Goal: Task Accomplishment & Management: Complete application form

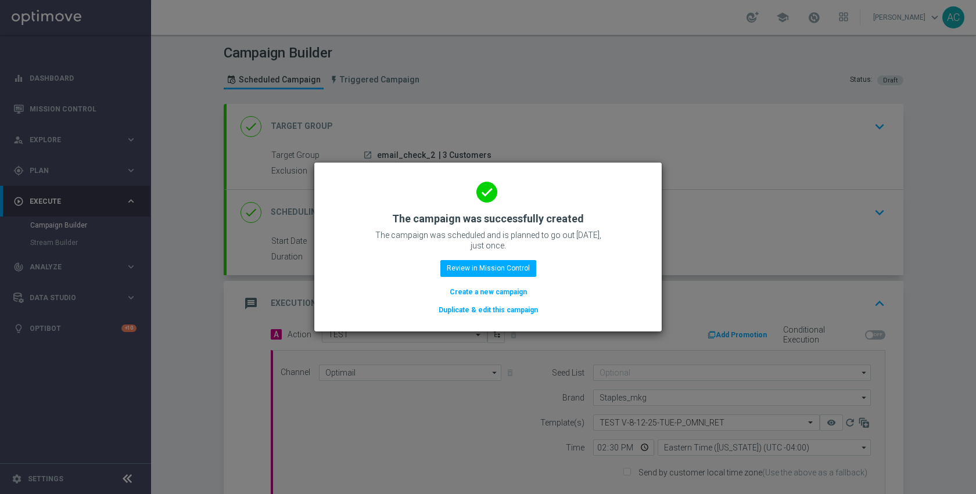
scroll to position [215, 0]
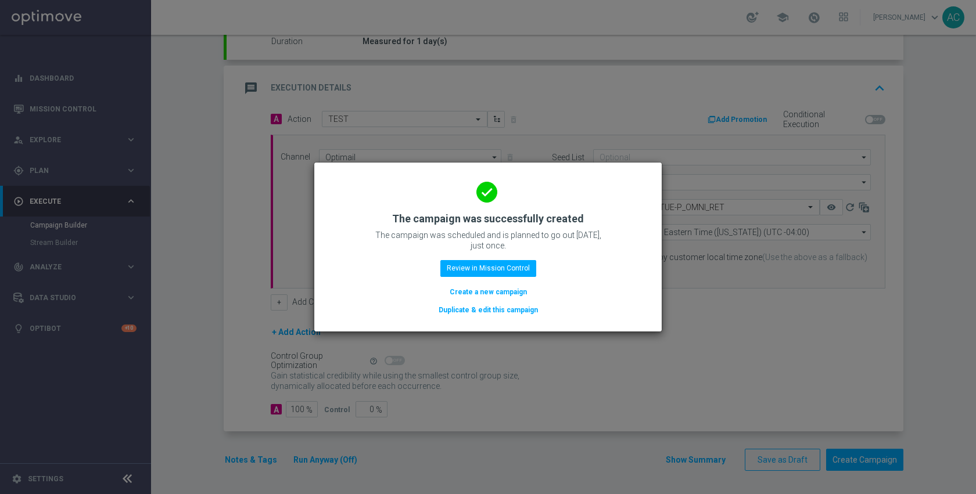
click at [208, 61] on modal-container "done The campaign was successfully created The campaign was scheduled and is pl…" at bounding box center [488, 247] width 976 height 494
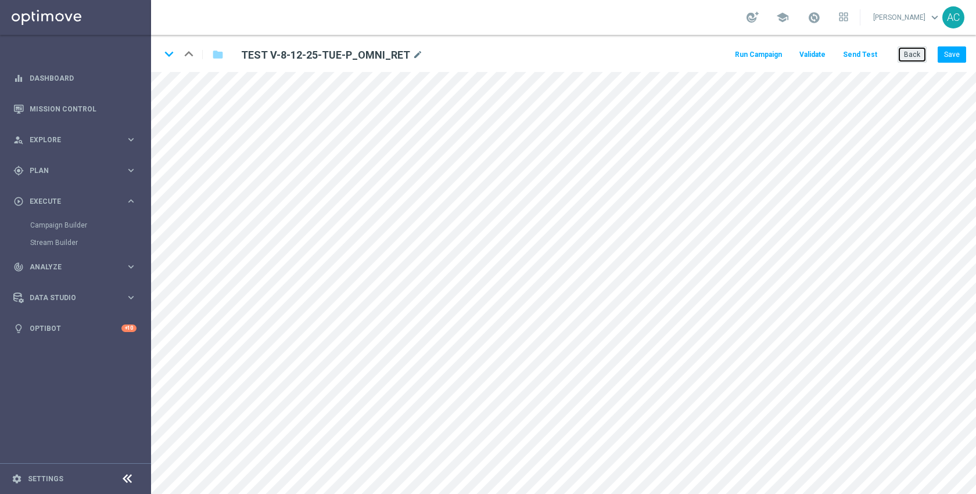
click at [912, 56] on button "Back" at bounding box center [911, 54] width 29 height 16
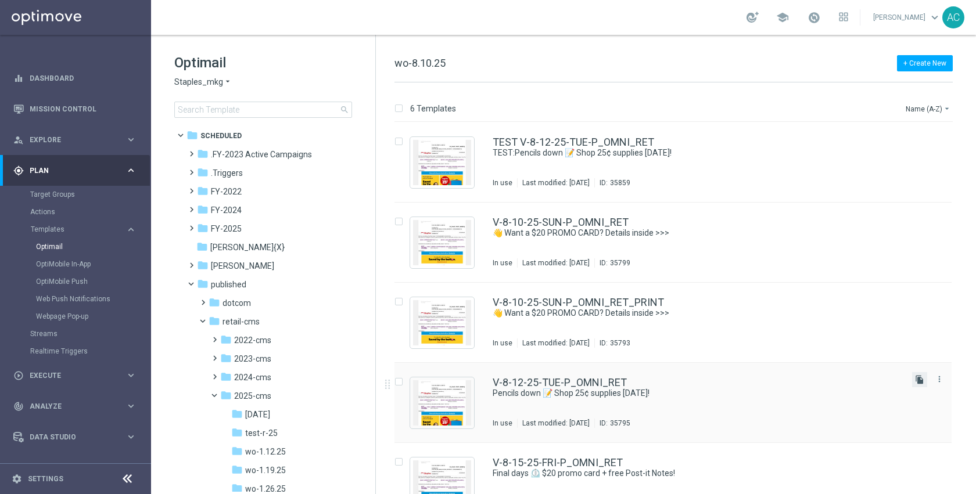
click at [920, 380] on icon "file_copy" at bounding box center [919, 379] width 9 height 9
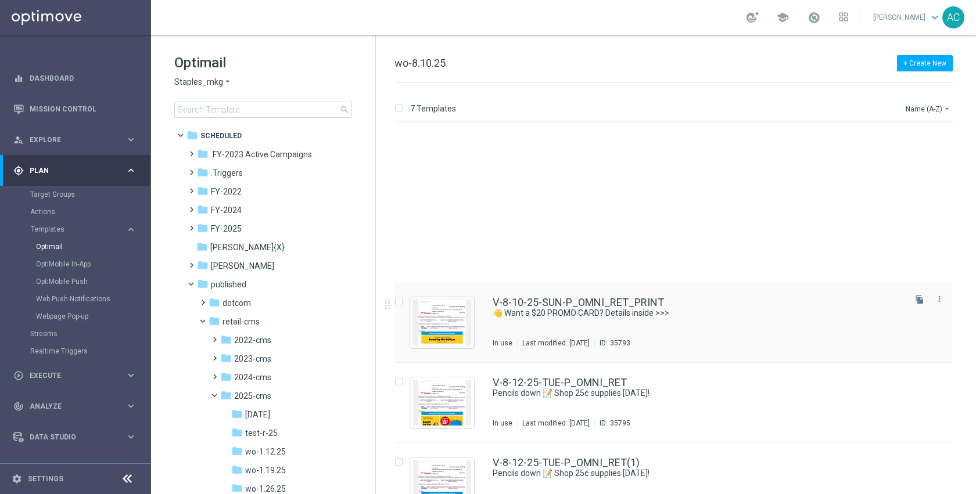
scroll to position [189, 0]
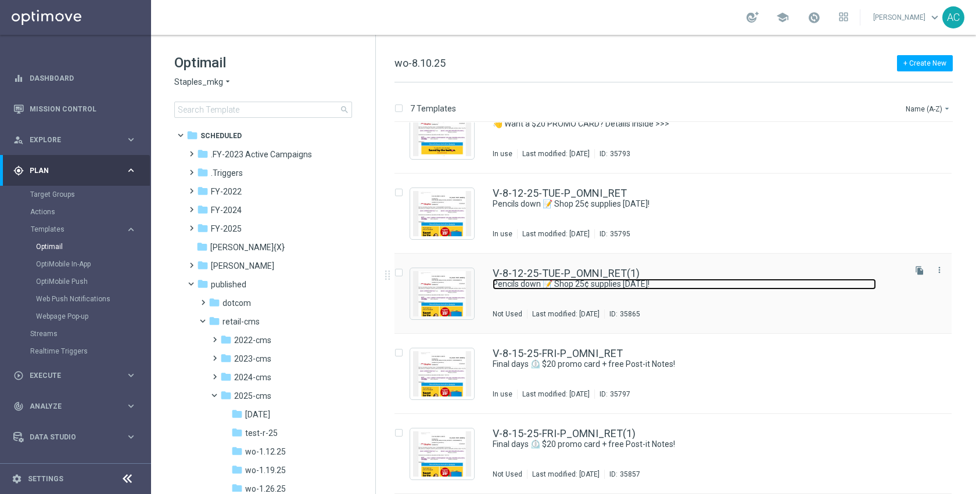
click at [683, 279] on link "Pencils down 📝 Shop 25¢ supplies [DATE]!" at bounding box center [683, 284] width 383 height 11
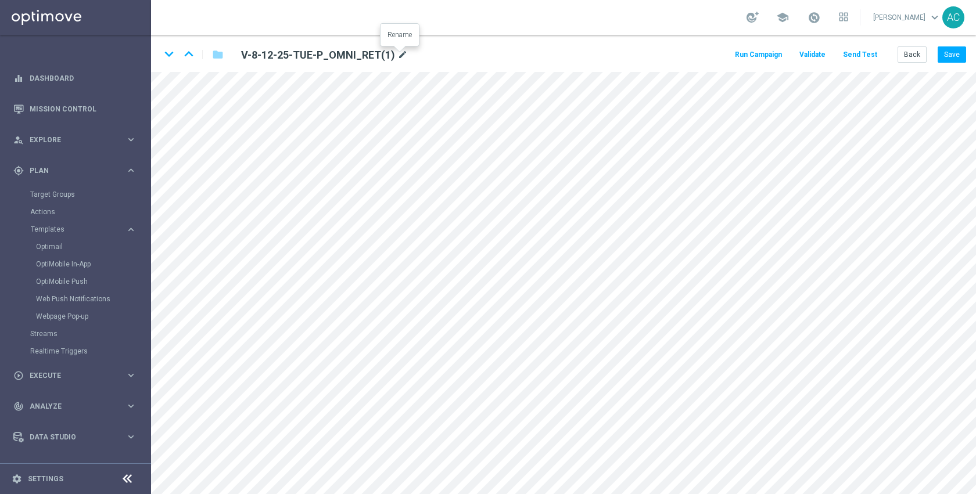
click at [400, 54] on icon "mode_edit" at bounding box center [402, 55] width 10 height 14
click at [400, 53] on input "V-8-12-25-TUE-P_OMNI_RET(1)" at bounding box center [376, 54] width 288 height 16
type input "TEST Copy V-8-12-25-TUE-P_OMNI_RET"
click at [944, 58] on button "Save" at bounding box center [951, 54] width 28 height 16
click at [768, 51] on button "Run Campaign" at bounding box center [758, 55] width 51 height 16
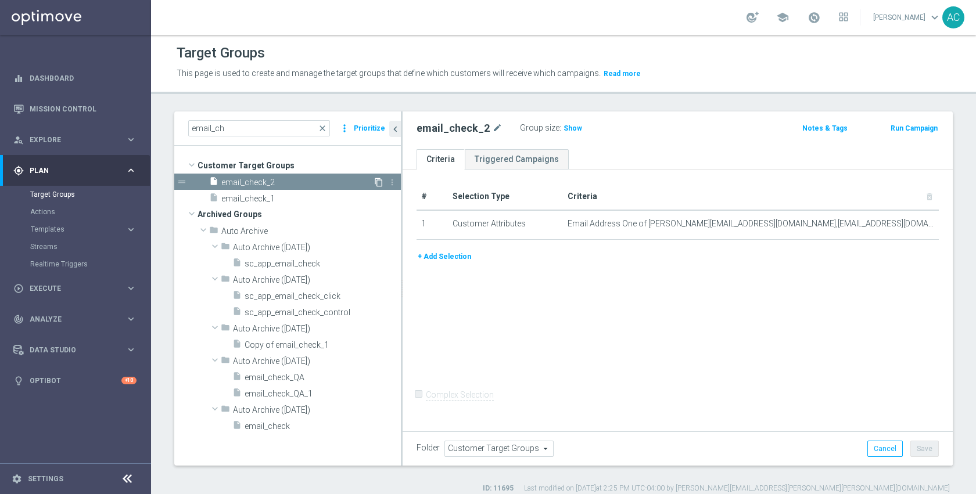
click at [380, 181] on icon "content_copy" at bounding box center [378, 182] width 9 height 9
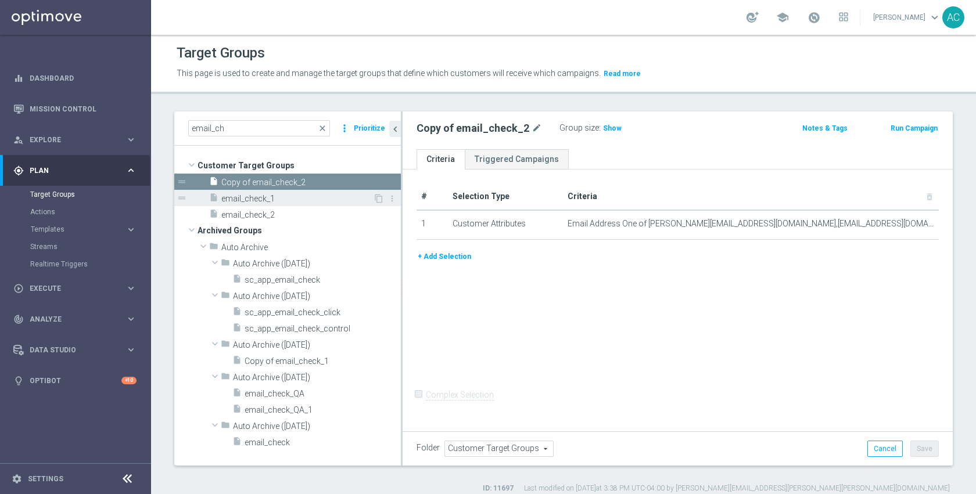
click at [264, 198] on span "email_check_1" at bounding box center [297, 199] width 152 height 10
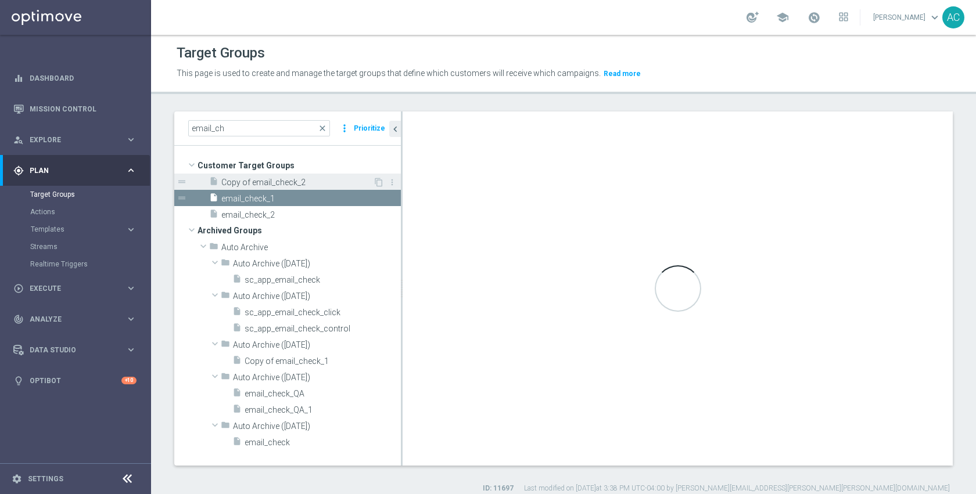
click at [274, 181] on span "Copy of email_check_2" at bounding box center [297, 183] width 152 height 10
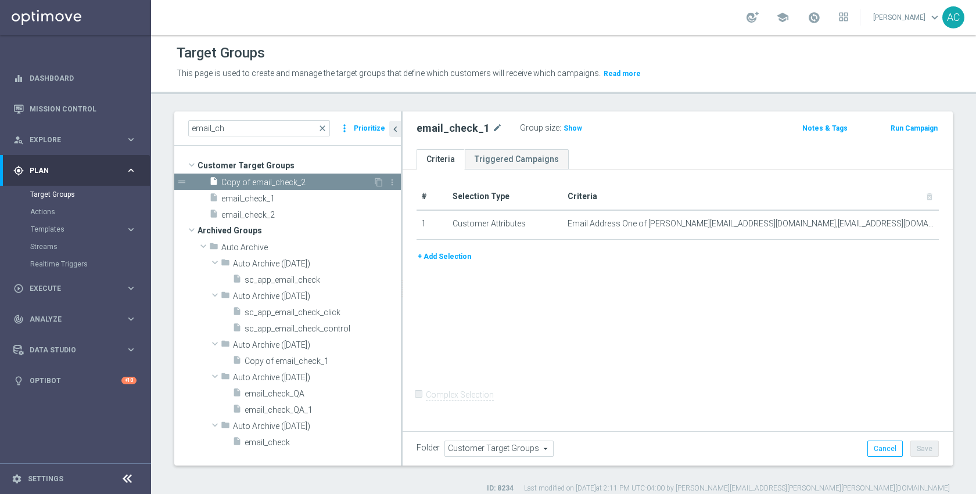
click at [293, 182] on span "Copy of email_check_2" at bounding box center [297, 183] width 152 height 10
click at [532, 128] on icon "mode_edit" at bounding box center [536, 128] width 10 height 14
click at [533, 128] on input "Copy of email_check_2" at bounding box center [494, 129] width 157 height 16
type input "email_check_3"
click at [709, 305] on div "# Selection Type Criteria delete_forever 1 Customer Attributes Email Address On…" at bounding box center [677, 299] width 550 height 259
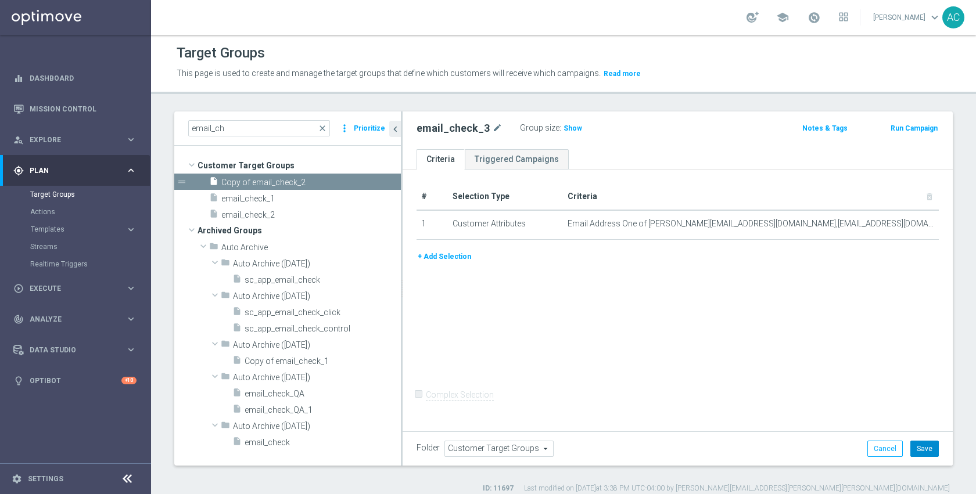
click at [918, 449] on button "Save" at bounding box center [924, 449] width 28 height 16
click at [879, 399] on form "Complex Selection Invalid Expression" at bounding box center [677, 407] width 522 height 43
click at [376, 182] on icon "content_copy" at bounding box center [378, 182] width 9 height 9
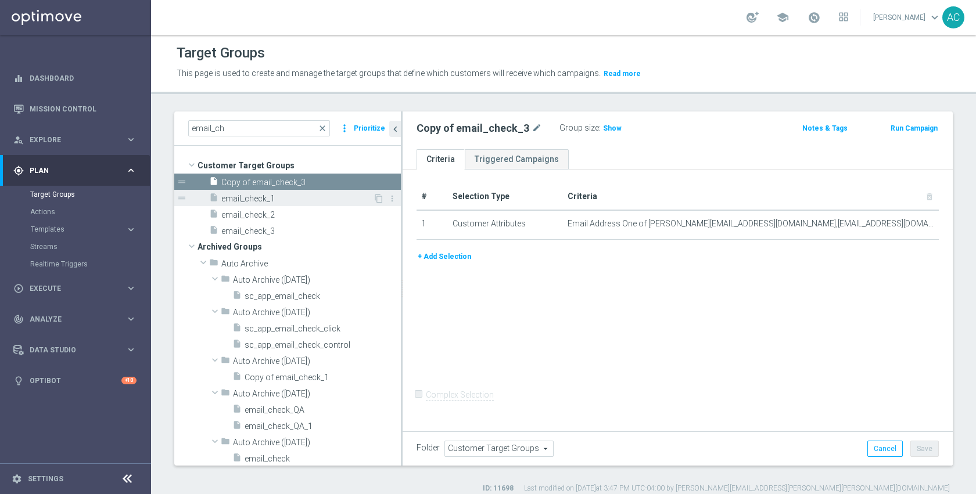
click at [288, 196] on span "email_check_1" at bounding box center [297, 199] width 152 height 10
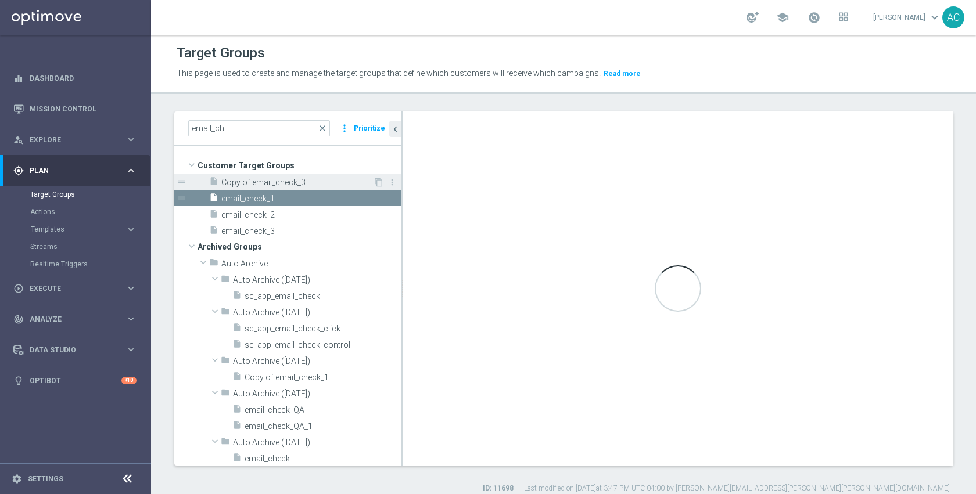
click at [293, 183] on span "Copy of email_check_3" at bounding box center [297, 183] width 152 height 10
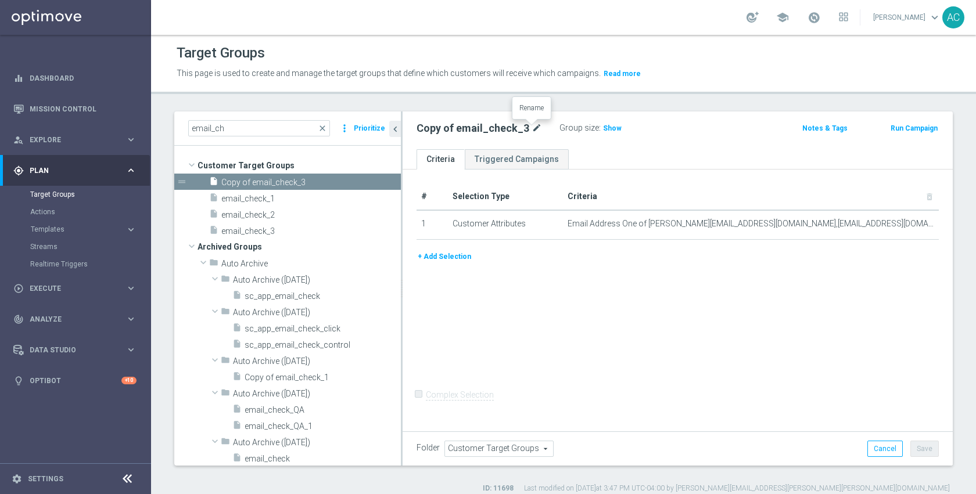
click at [531, 129] on icon "mode_edit" at bounding box center [536, 128] width 10 height 14
click at [530, 128] on input "Copy of email_check_3" at bounding box center [494, 129] width 157 height 16
type input "email_check_4"
click at [898, 350] on div "# Selection Type Criteria delete_forever 1 Customer Attributes Email Address On…" at bounding box center [677, 299] width 550 height 259
click at [916, 443] on button "Save" at bounding box center [924, 449] width 28 height 16
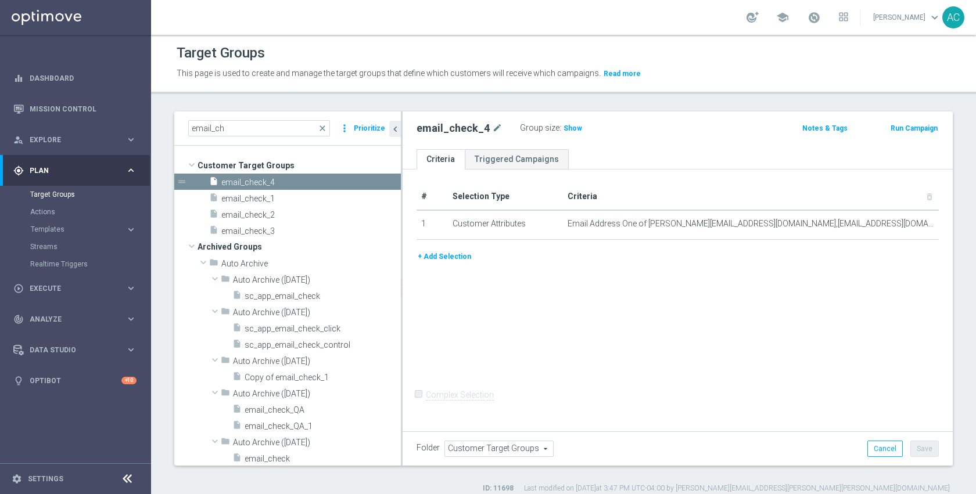
click at [836, 376] on div "# Selection Type Criteria delete_forever 1 Customer Attributes Email Address On…" at bounding box center [677, 299] width 550 height 259
click at [919, 129] on button "Run Campaign" at bounding box center [913, 128] width 49 height 13
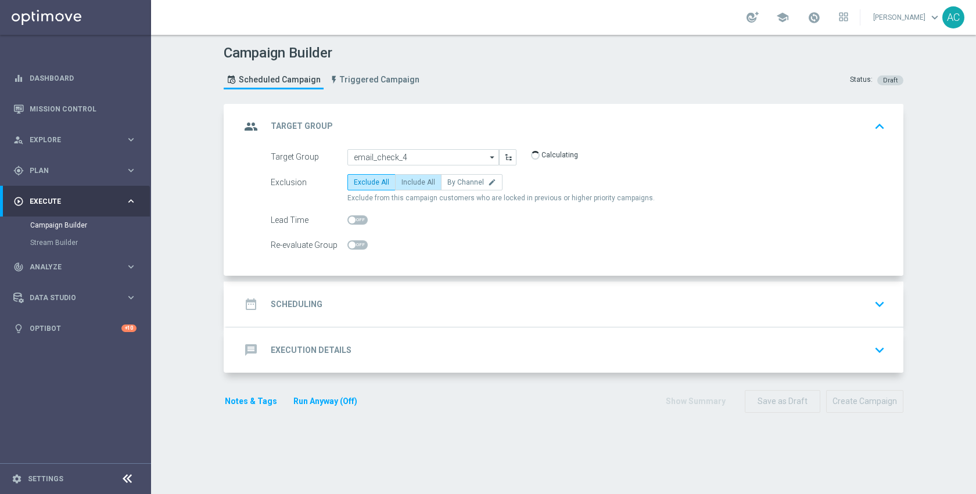
click at [414, 181] on span "Include All" at bounding box center [418, 182] width 34 height 8
click at [409, 181] on input "Include All" at bounding box center [405, 185] width 8 height 8
radio input "true"
click at [443, 303] on div "date_range Scheduling keyboard_arrow_down" at bounding box center [564, 304] width 649 height 22
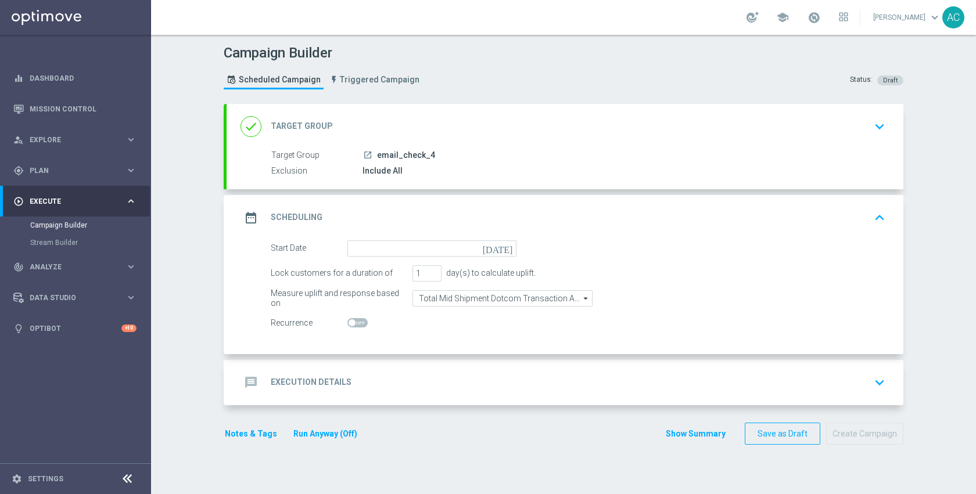
click at [504, 250] on icon "[DATE]" at bounding box center [500, 246] width 34 height 13
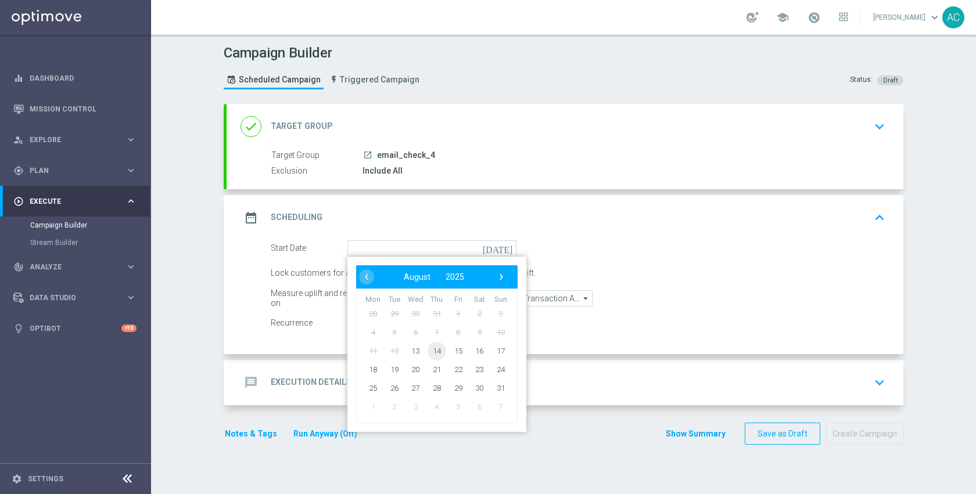
type input "[DATE]"
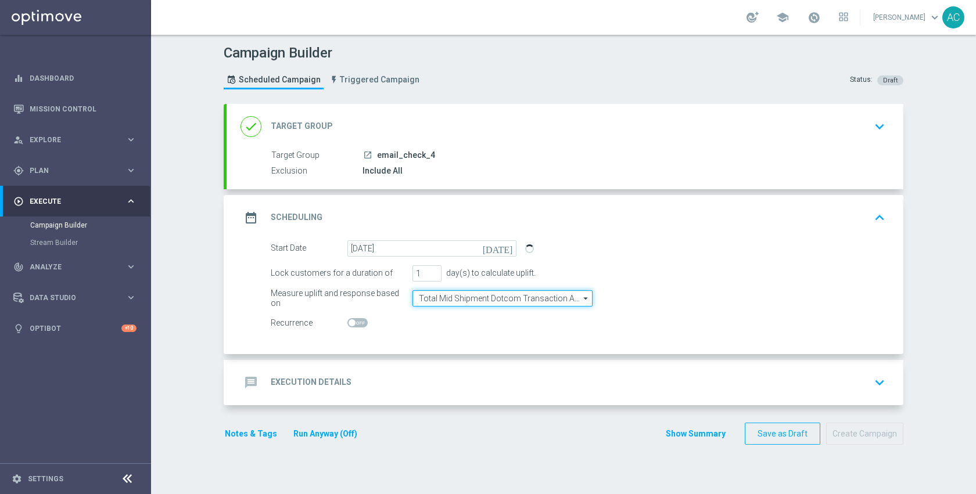
click at [481, 301] on input "Total Mid Shipment Dotcom Transaction Amount" at bounding box center [502, 298] width 180 height 16
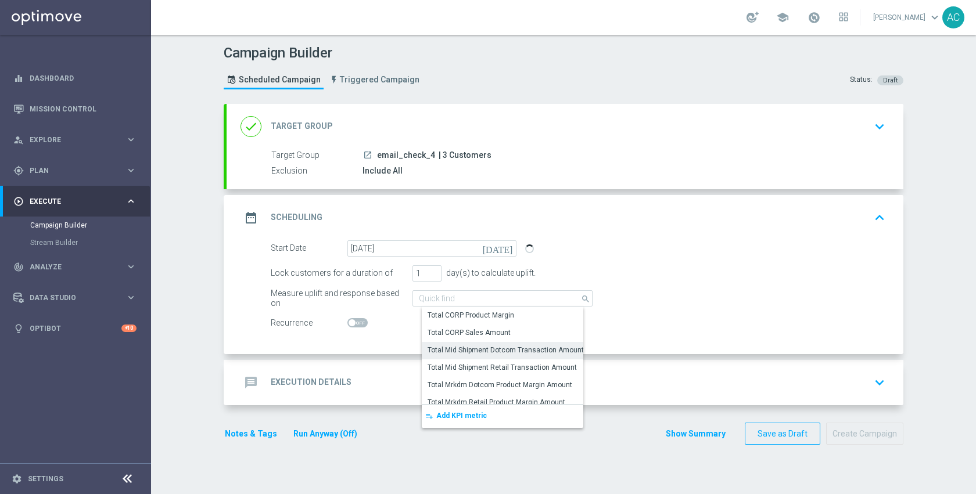
click at [799, 263] on form "Start Date 13 Aug 2025 today Lock customers for a duration of 1 day(s) to calcu…" at bounding box center [578, 285] width 614 height 91
type input "Total Mid Shipment Dotcom Transaction Amount"
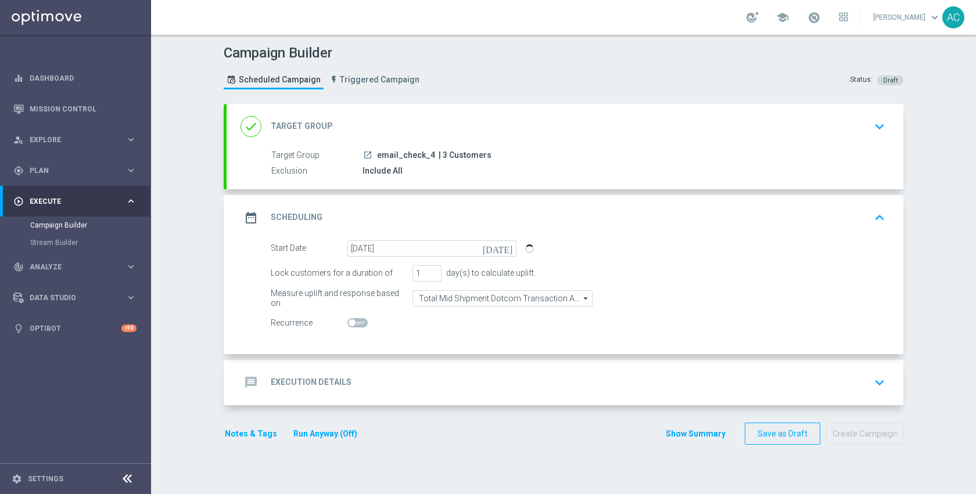
click at [467, 388] on div "message Execution Details keyboard_arrow_down" at bounding box center [564, 383] width 649 height 22
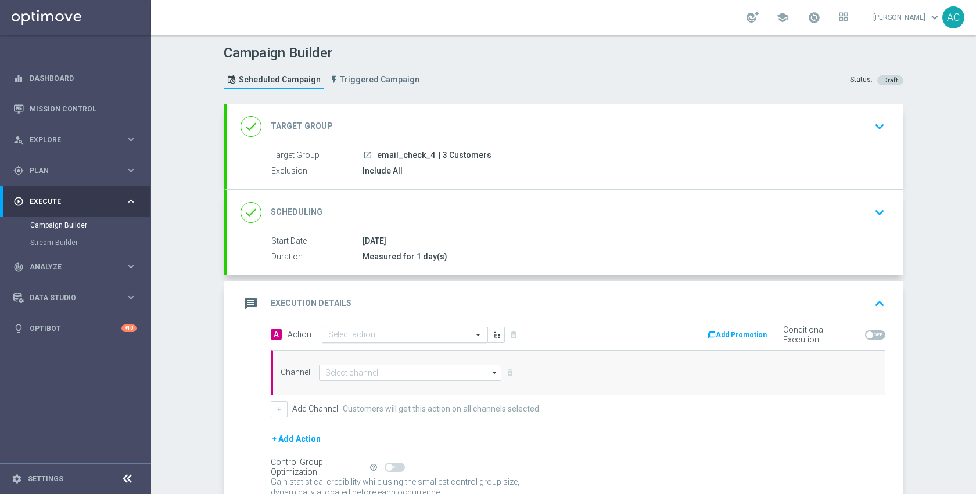
click at [422, 336] on input "text" at bounding box center [393, 335] width 130 height 10
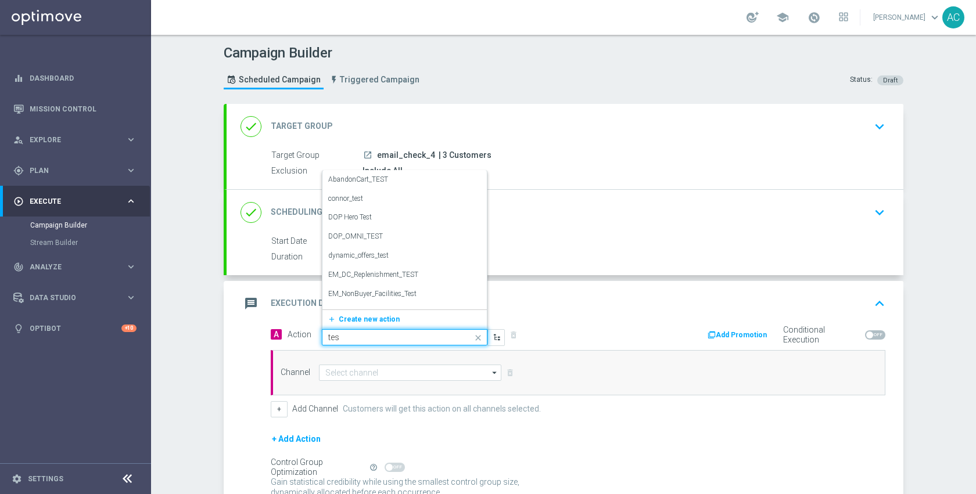
type input "test"
click at [352, 176] on div "TEST edit" at bounding box center [404, 184] width 153 height 19
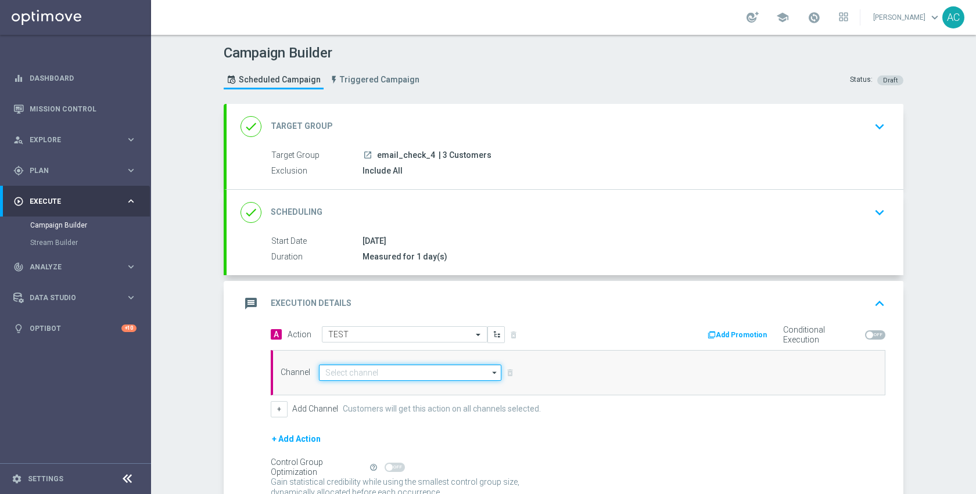
click at [383, 371] on input at bounding box center [410, 373] width 182 height 16
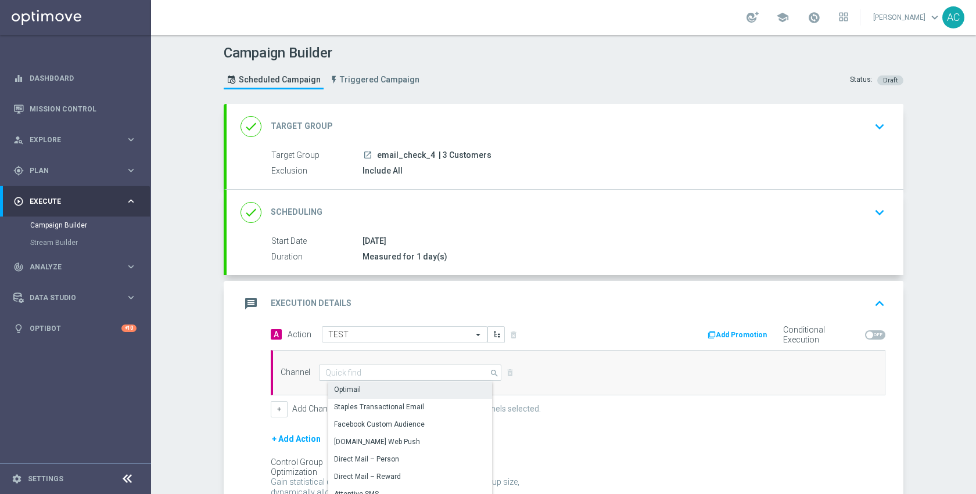
click at [377, 390] on div "Optimail" at bounding box center [414, 390] width 173 height 16
type input "Optimail"
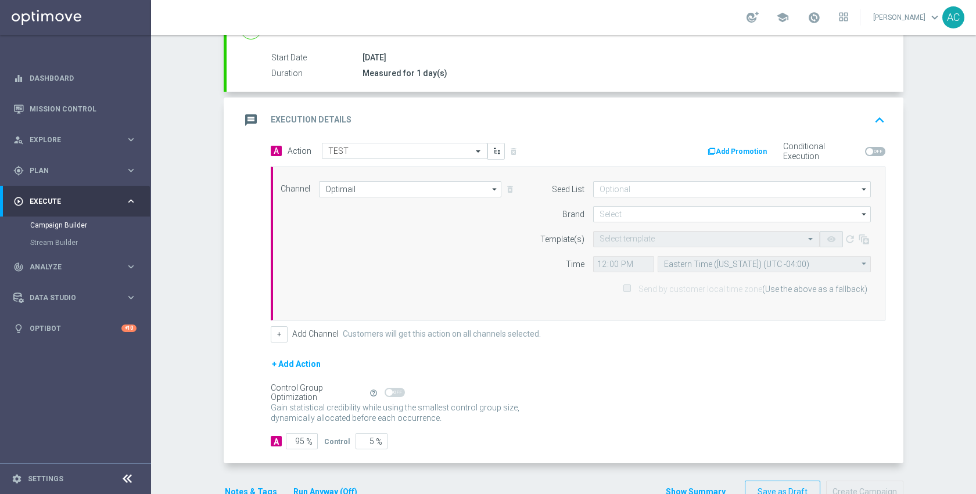
scroll to position [215, 0]
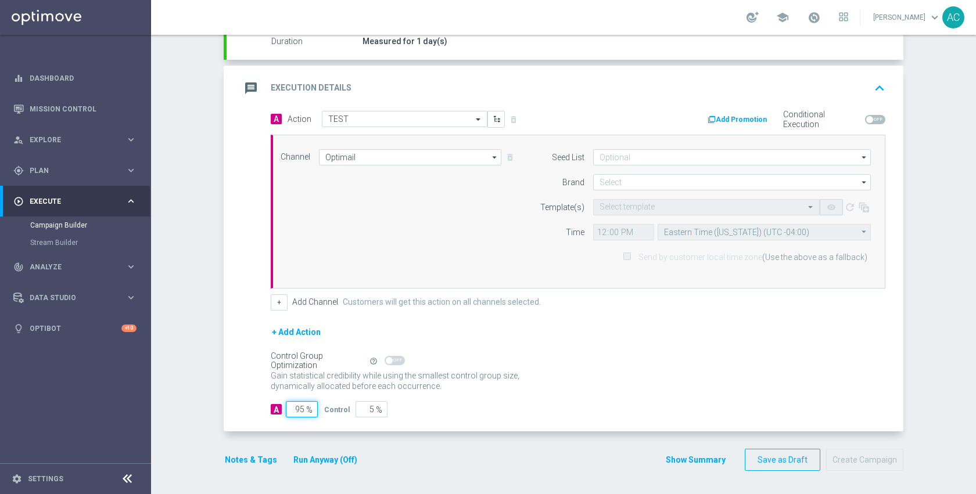
click at [301, 408] on input "95" at bounding box center [302, 409] width 32 height 16
type input "9"
type input "91"
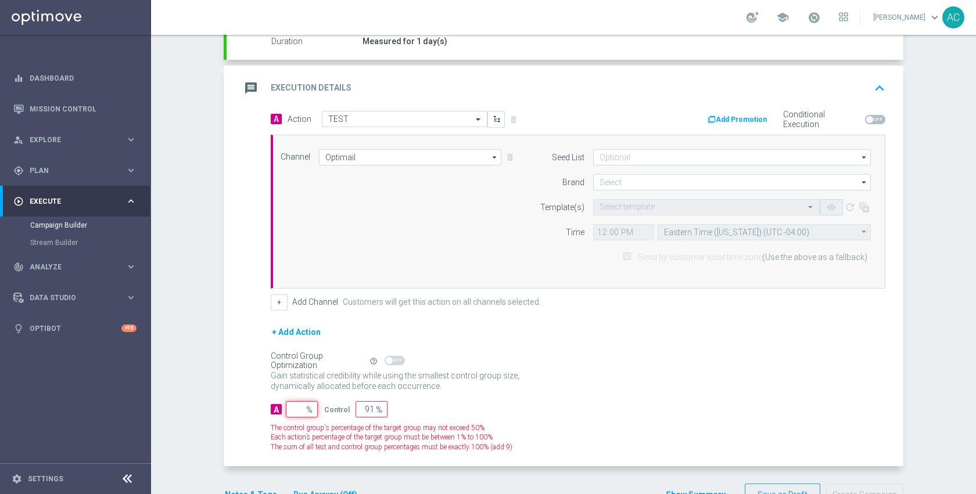
type input "100"
type input "1"
type input "99"
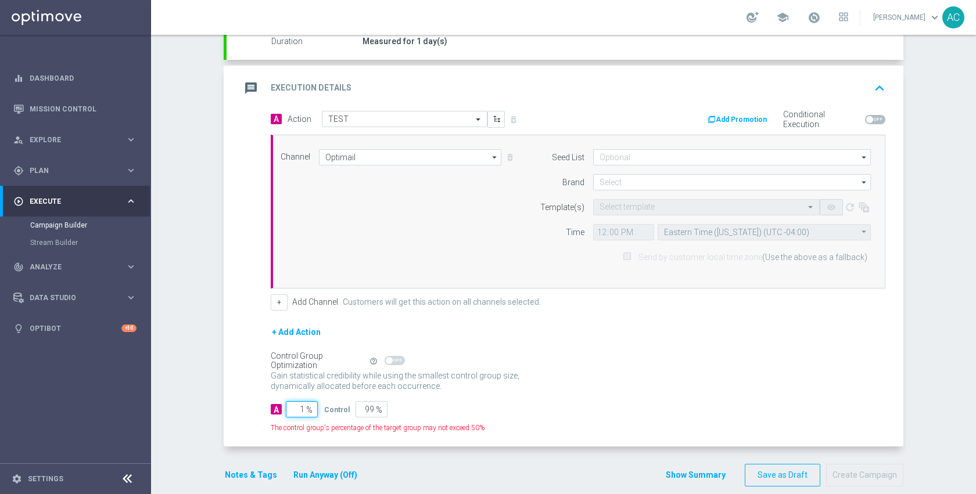
type input "10"
type input "90"
type input "100"
type input "0"
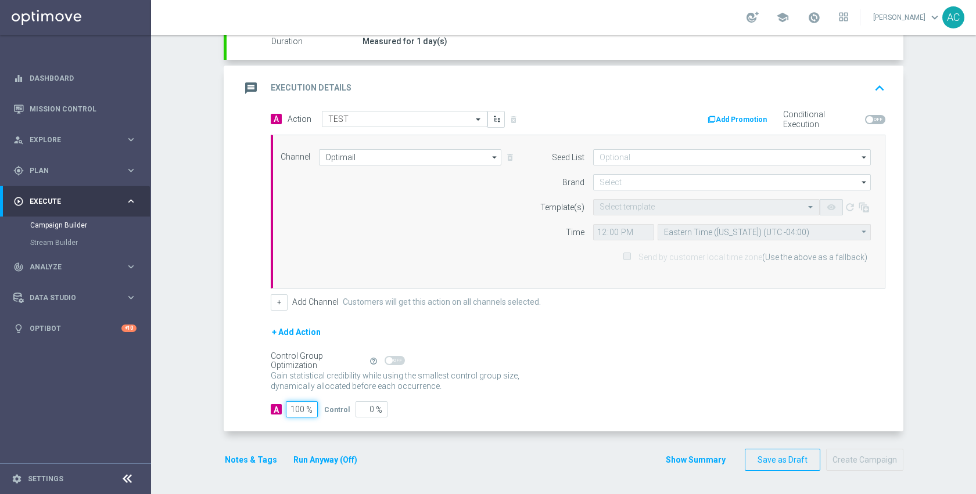
type input "100"
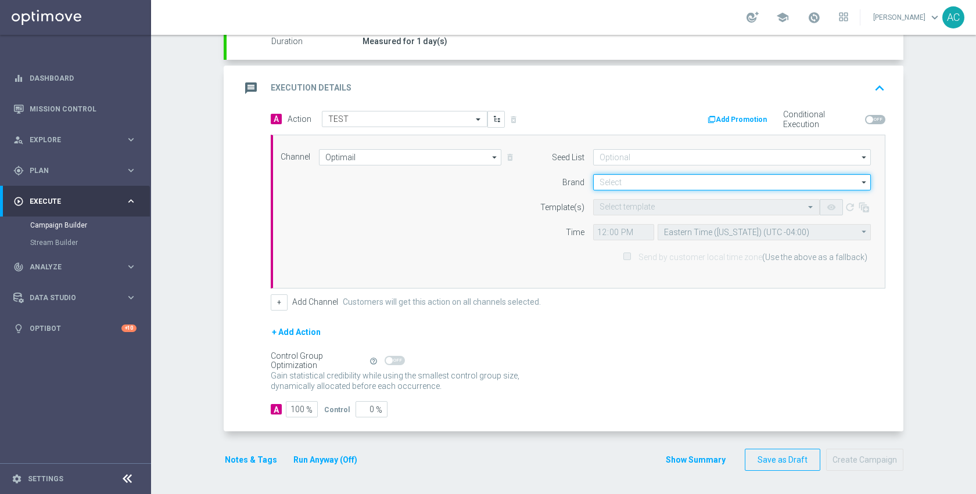
click at [631, 177] on input at bounding box center [732, 182] width 278 height 16
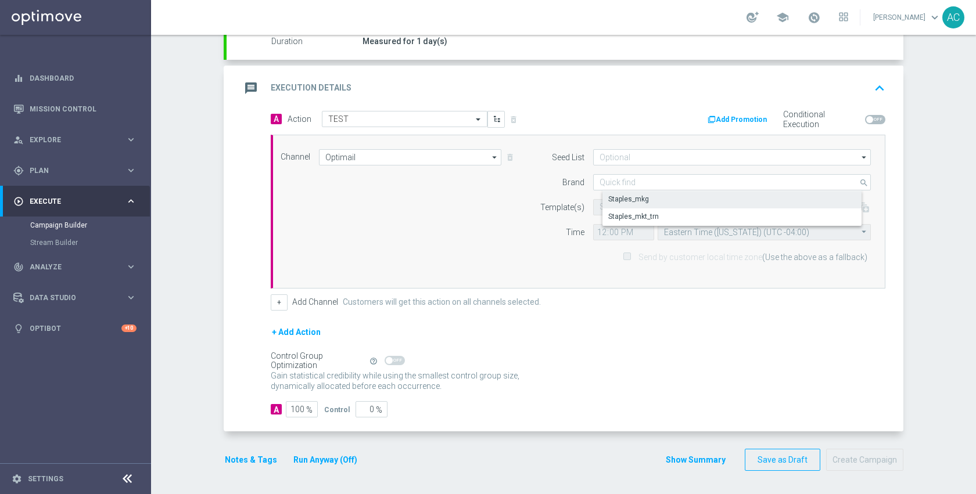
click at [629, 192] on div "Staples_mkg" at bounding box center [741, 199] width 278 height 16
type input "Staples_mkg"
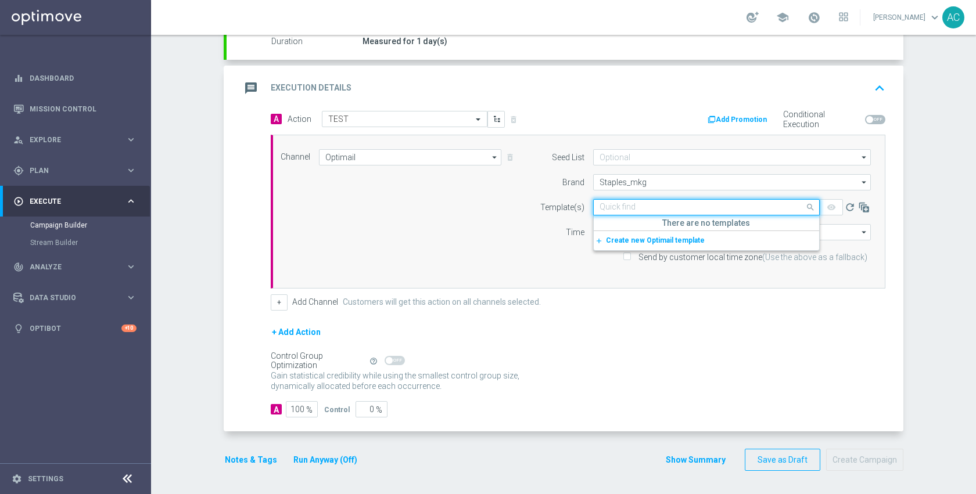
click at [632, 206] on input "text" at bounding box center [694, 208] width 190 height 10
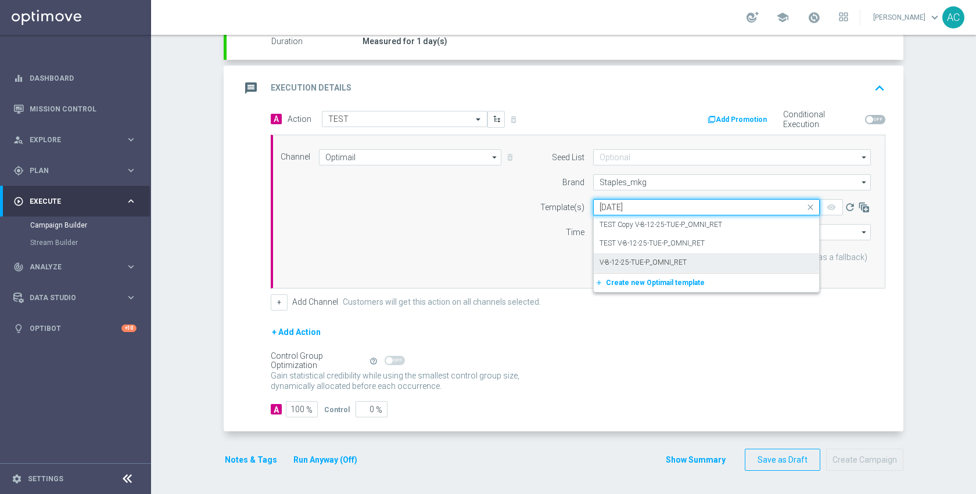
click at [645, 259] on label "V-8-12-25-TUE-P_OMNI_RET" at bounding box center [642, 263] width 87 height 10
type input "8-12-25"
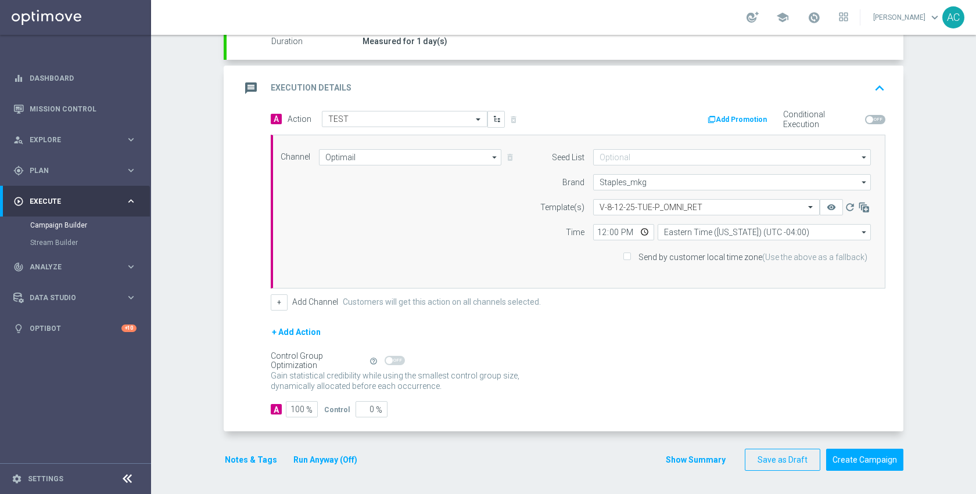
click at [643, 378] on div "Gain statistical credibility while using the smallest control group size, dynam…" at bounding box center [578, 382] width 614 height 28
click at [639, 235] on input "12:00" at bounding box center [623, 232] width 61 height 16
type input "15:52"
click at [738, 330] on div "+ Add Action" at bounding box center [578, 339] width 614 height 29
click at [840, 458] on button "Create Campaign" at bounding box center [864, 460] width 77 height 23
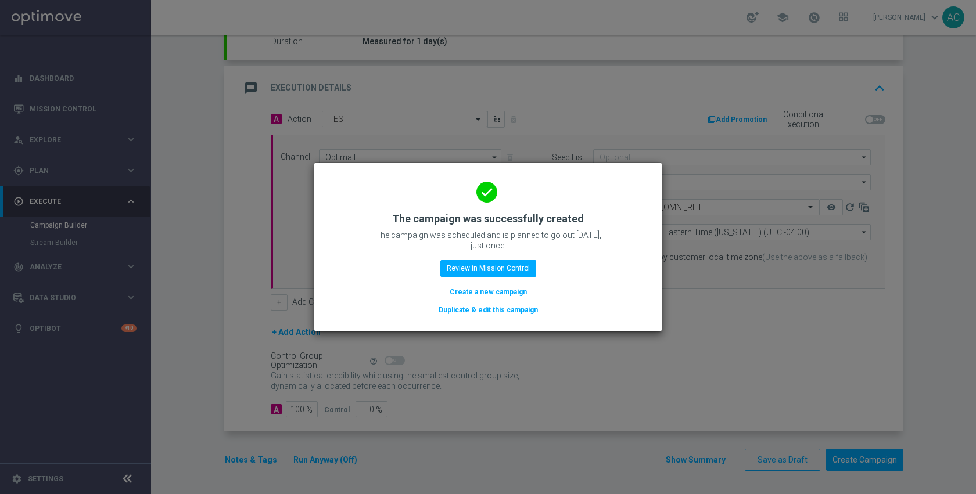
drag, startPoint x: 351, startPoint y: 170, endPoint x: 351, endPoint y: 164, distance: 6.4
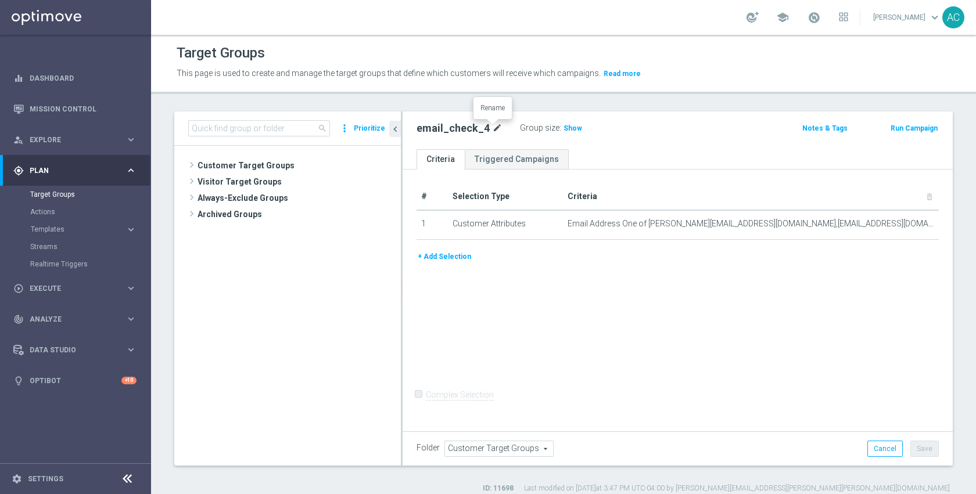
click at [494, 131] on icon "mode_edit" at bounding box center [497, 128] width 10 height 14
click at [285, 124] on input at bounding box center [259, 128] width 142 height 16
paste input "email_check_4"
type input "email_check_4"
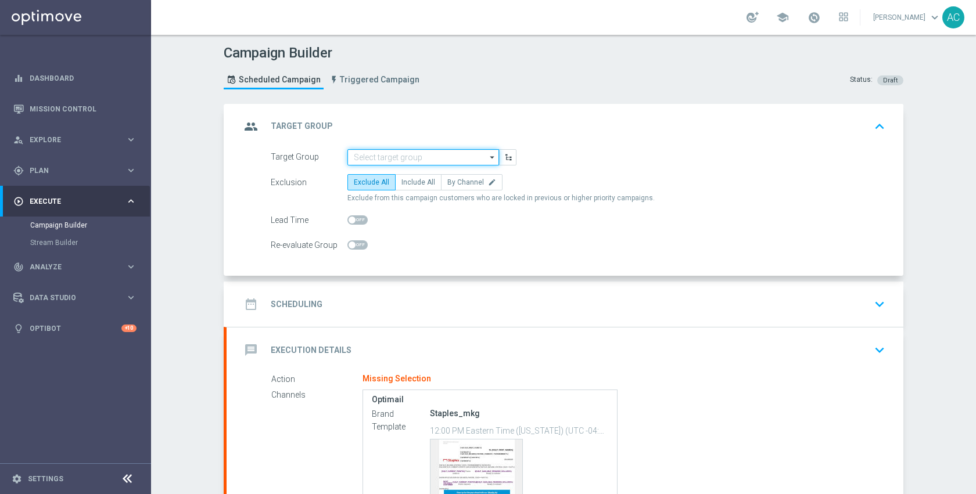
click at [397, 163] on input at bounding box center [423, 157] width 152 height 16
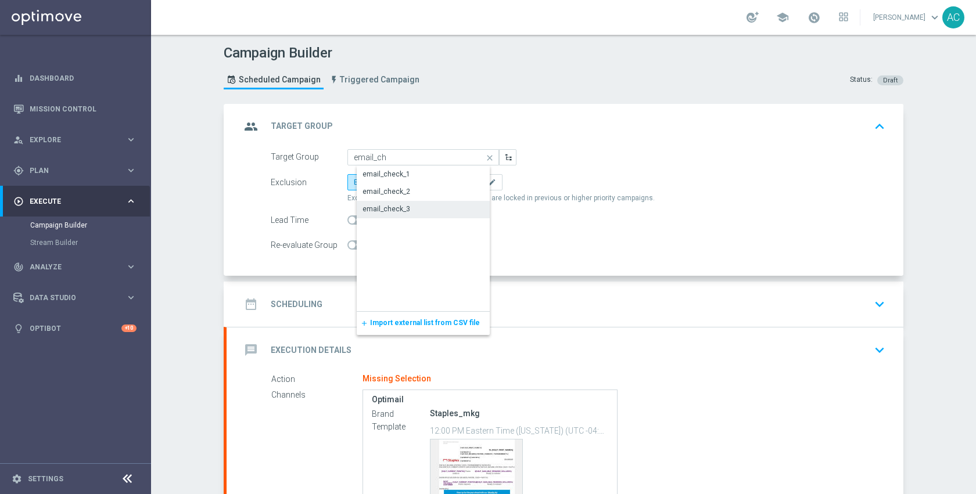
click at [404, 213] on div "email_check_3" at bounding box center [433, 209] width 152 height 16
type input "email_check_3"
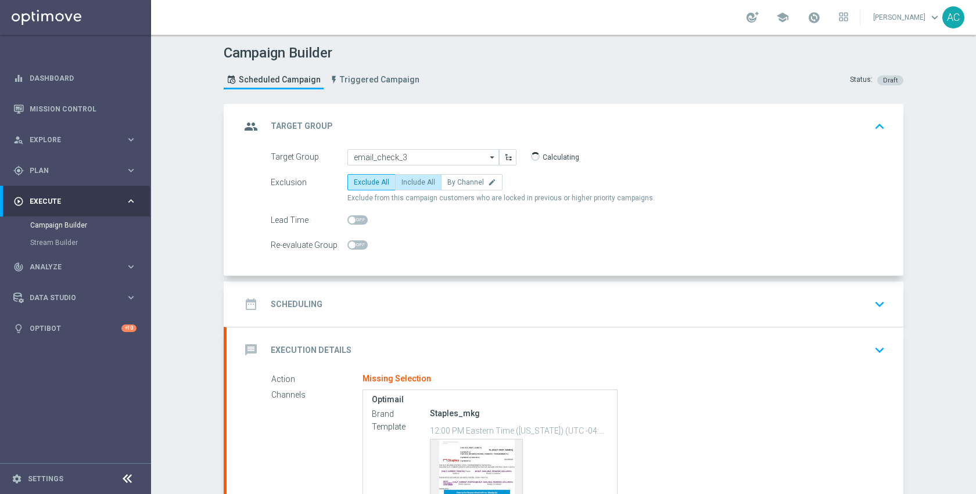
click at [433, 185] on label "Include All" at bounding box center [418, 182] width 46 height 16
click at [409, 185] on input "Include All" at bounding box center [405, 185] width 8 height 8
radio input "true"
click at [441, 310] on div "date_range Scheduling keyboard_arrow_down" at bounding box center [564, 304] width 649 height 22
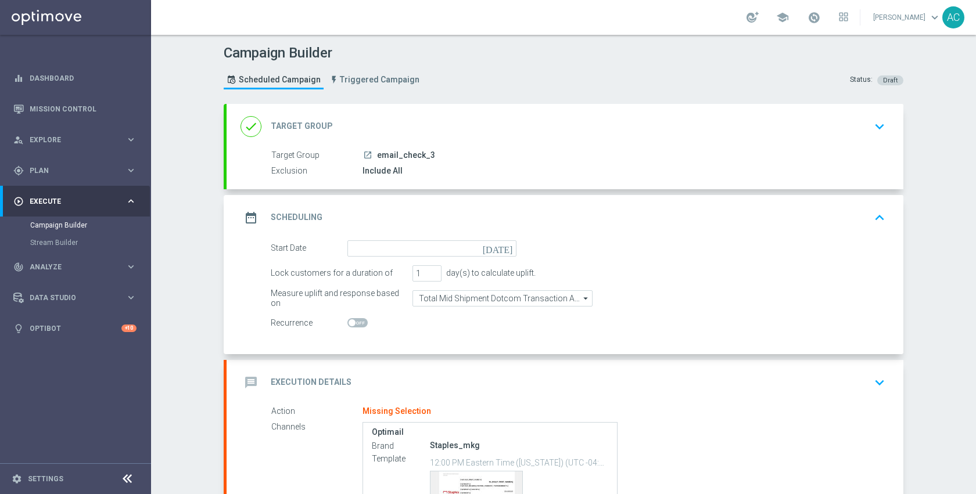
click at [501, 250] on icon "[DATE]" at bounding box center [500, 246] width 34 height 13
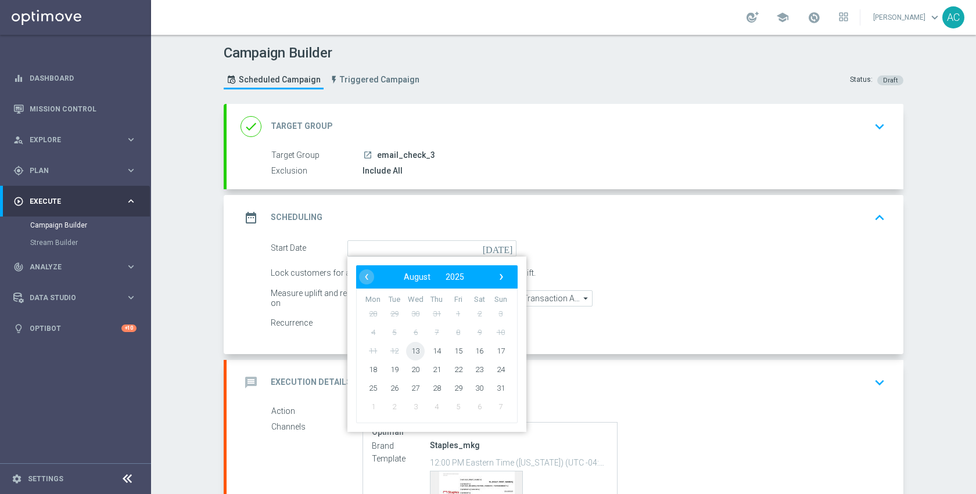
click at [413, 347] on span "13" at bounding box center [415, 350] width 19 height 19
type input "[DATE]"
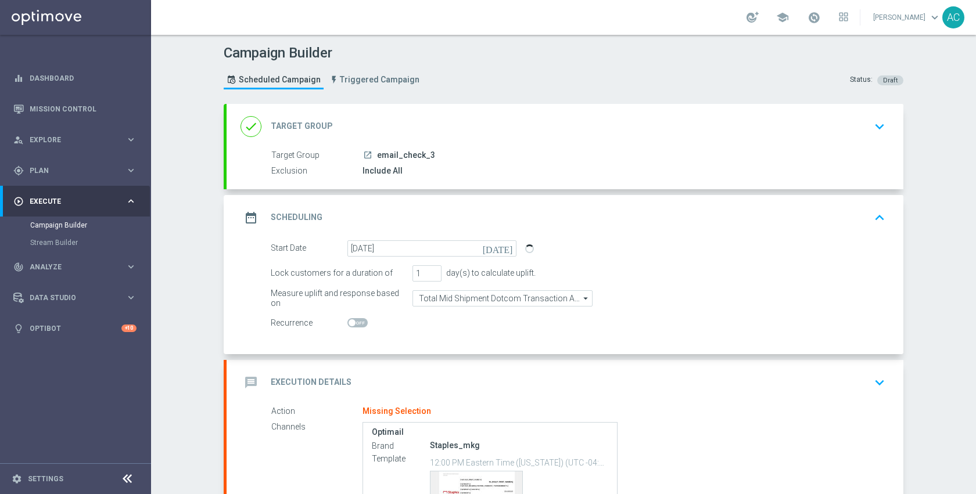
click at [397, 373] on div "message Execution Details keyboard_arrow_down" at bounding box center [564, 383] width 649 height 22
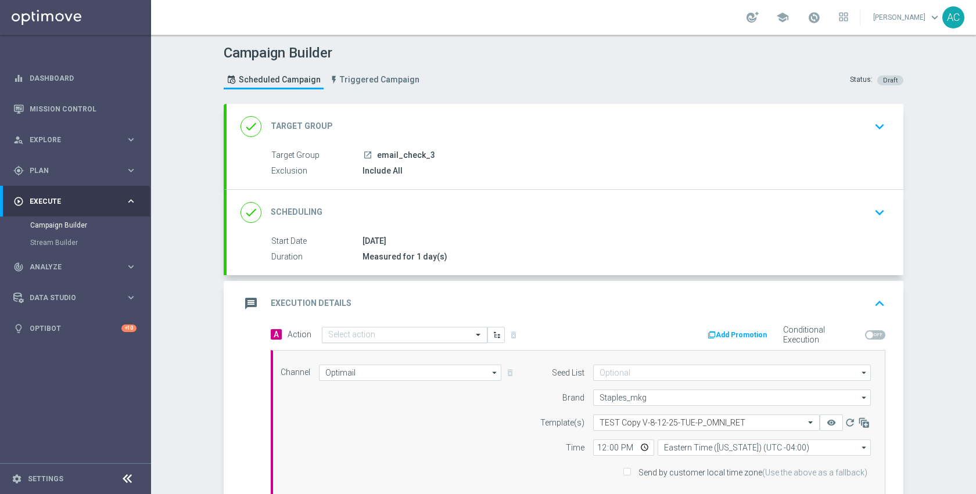
click at [397, 334] on input "text" at bounding box center [393, 335] width 130 height 10
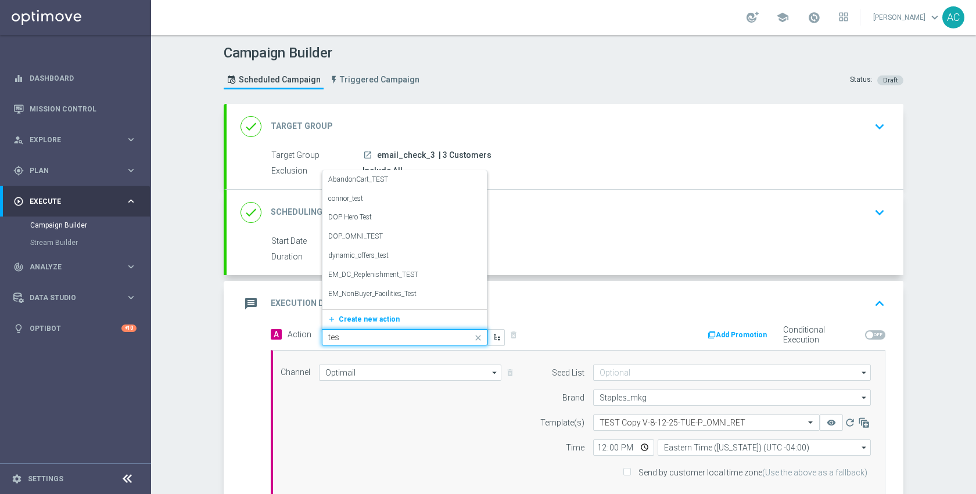
type input "test"
click at [368, 184] on div "TEST edit" at bounding box center [404, 184] width 153 height 19
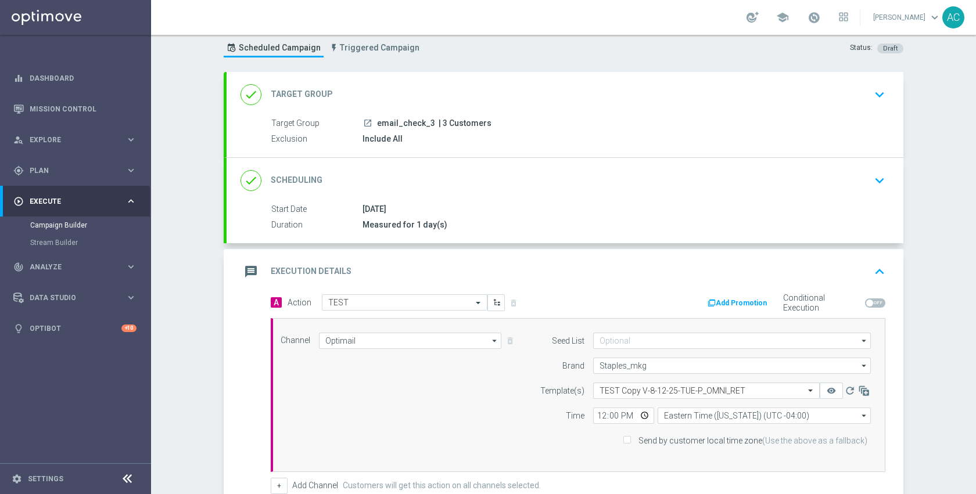
scroll to position [99, 0]
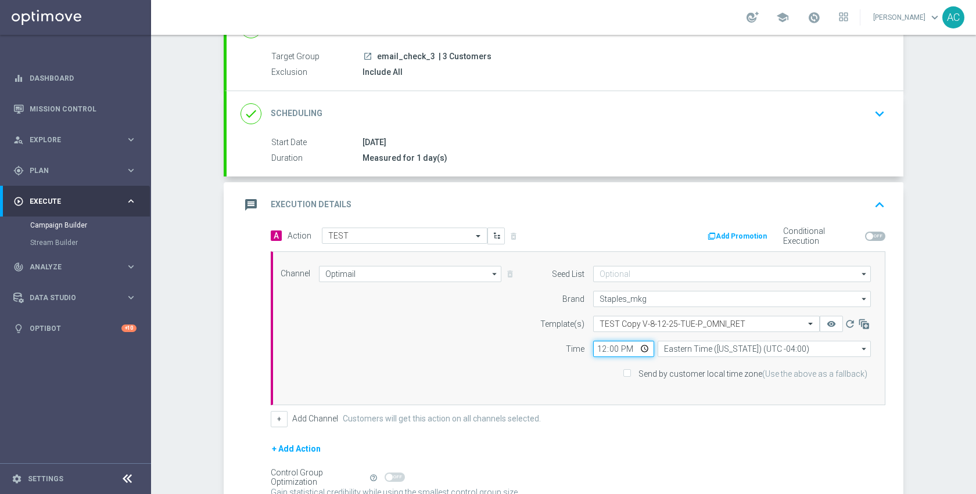
click at [637, 350] on input "12:00" at bounding box center [623, 349] width 61 height 16
type input "15:45"
click at [563, 421] on div "+ Add Channel Customers will get this action on all channels selected." at bounding box center [578, 419] width 614 height 16
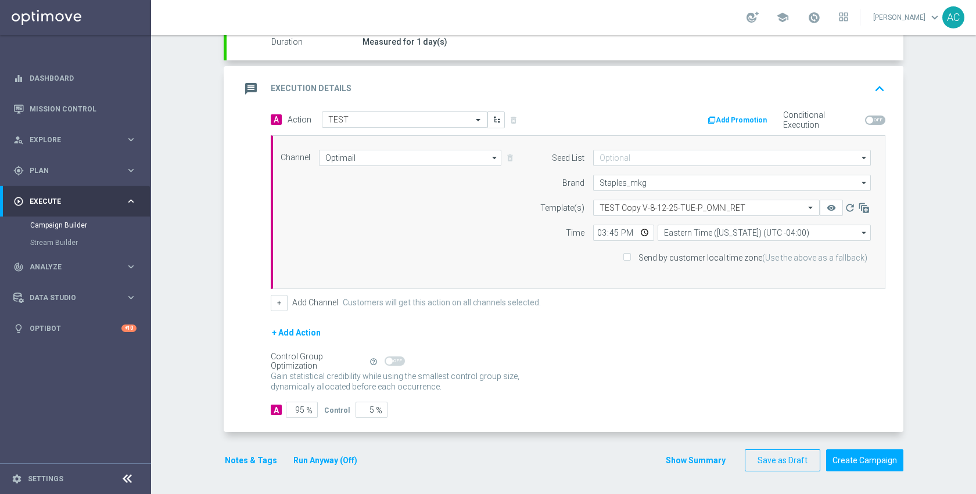
scroll to position [215, 0]
click at [306, 408] on span "%" at bounding box center [309, 410] width 6 height 10
click at [300, 408] on input "95" at bounding box center [302, 409] width 32 height 16
type input "9"
type input "91"
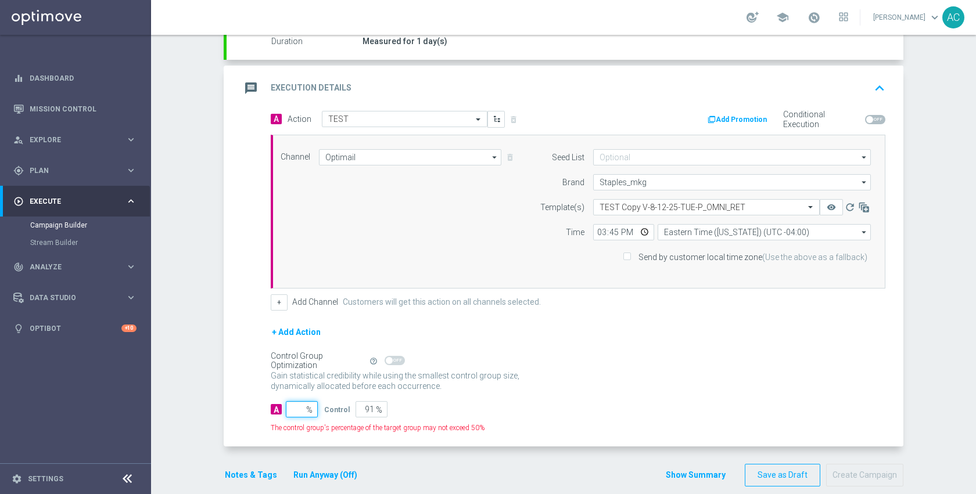
type input "100"
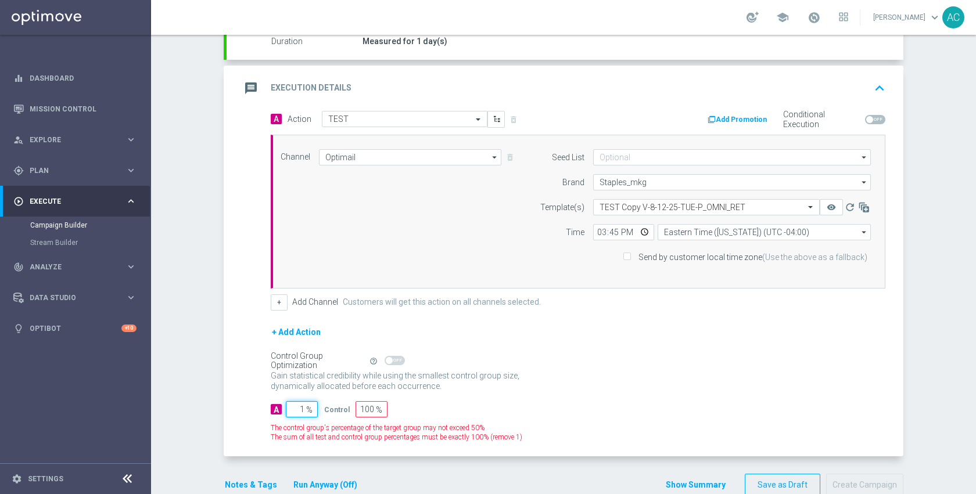
type input "10"
type input "90"
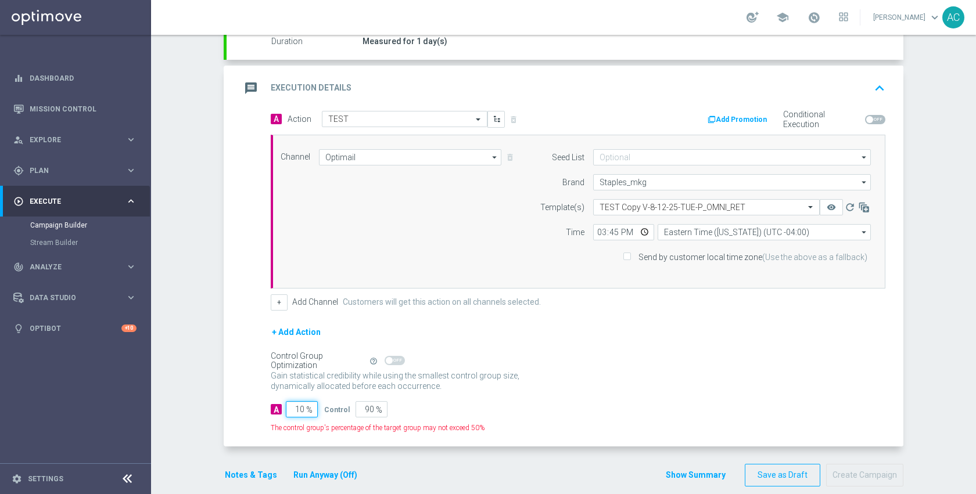
type input "100"
type input "0"
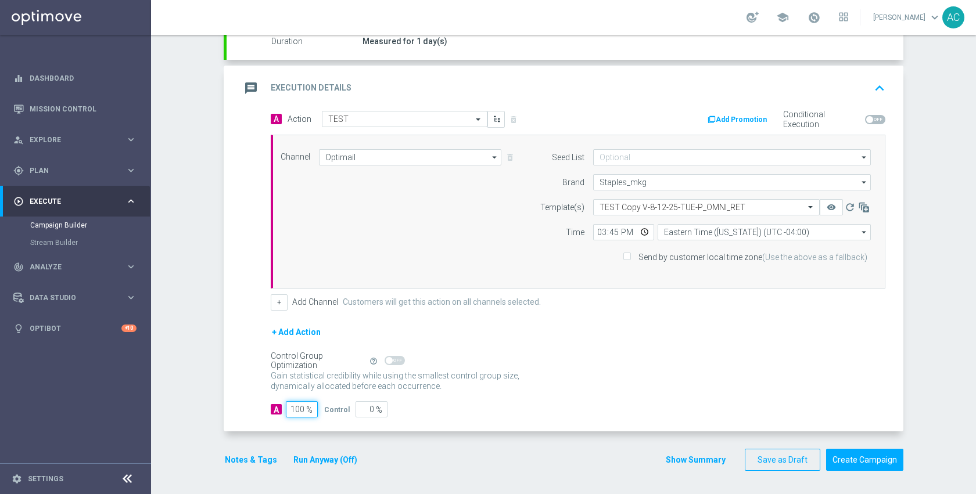
type input "100"
click at [615, 397] on form "A Action Select action TEST delete_forever Add Promotion Conditional Execution …" at bounding box center [578, 264] width 614 height 307
click at [874, 460] on button "Create Campaign" at bounding box center [864, 460] width 77 height 23
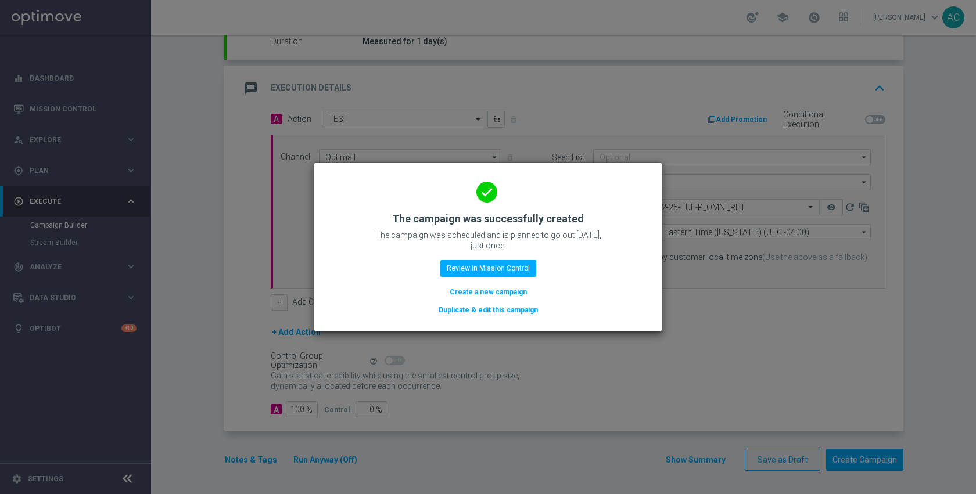
click at [233, 138] on modal-container "done The campaign was successfully created The campaign was scheduled and is pl…" at bounding box center [488, 247] width 976 height 494
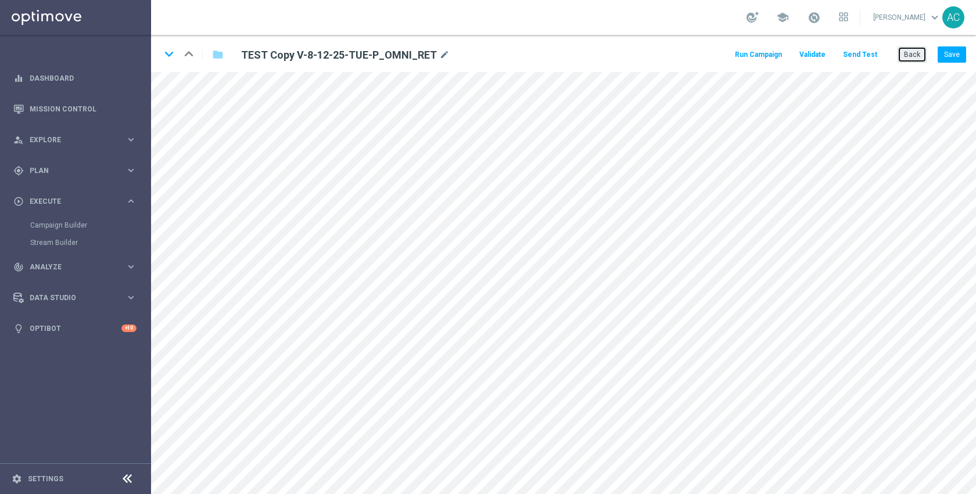
click at [922, 59] on button "Back" at bounding box center [911, 54] width 29 height 16
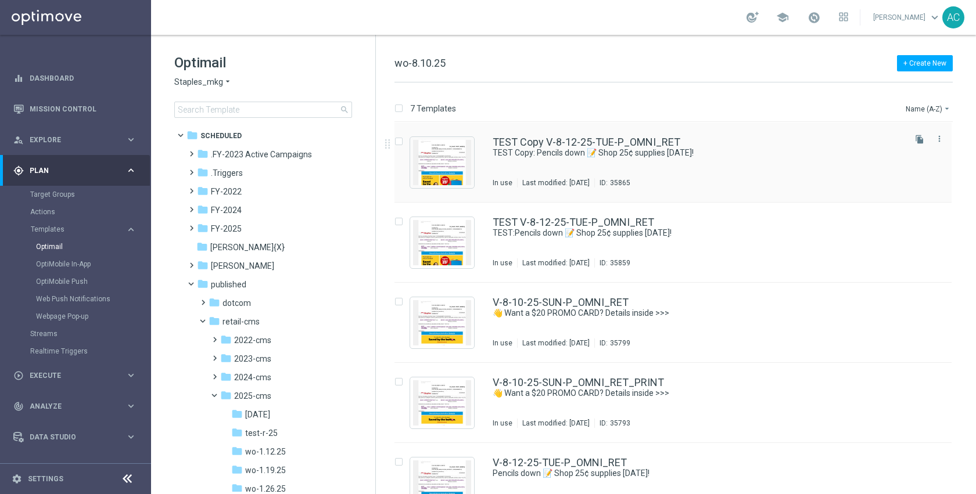
click at [575, 169] on div "TEST Copy V-8-12-25-TUE-P_OMNI_RET TEST Copy: Pencils down 📝 Shop 25¢ supplies …" at bounding box center [697, 162] width 410 height 51
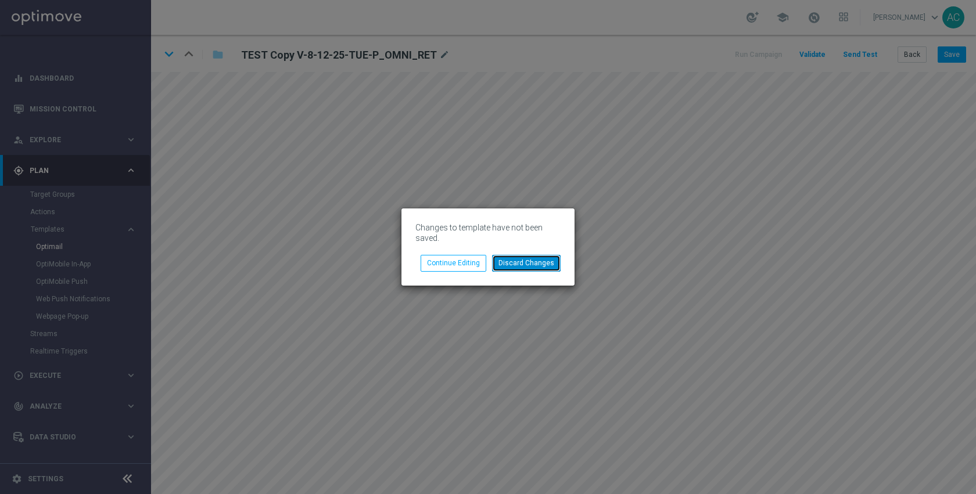
click at [526, 260] on button "Discard Changes" at bounding box center [526, 263] width 69 height 16
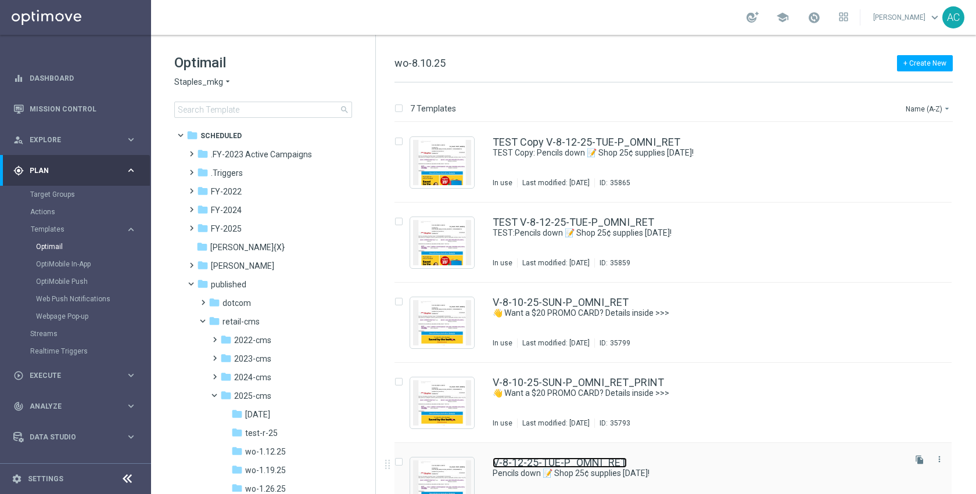
click at [571, 463] on link "V-8-12-25-TUE-P_OMNI_RET" at bounding box center [559, 463] width 134 height 10
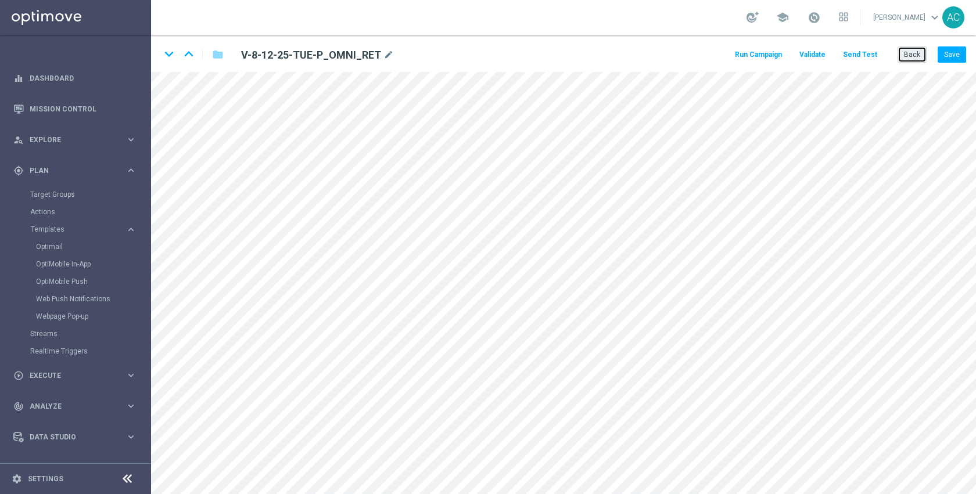
click at [913, 53] on button "Back" at bounding box center [911, 54] width 29 height 16
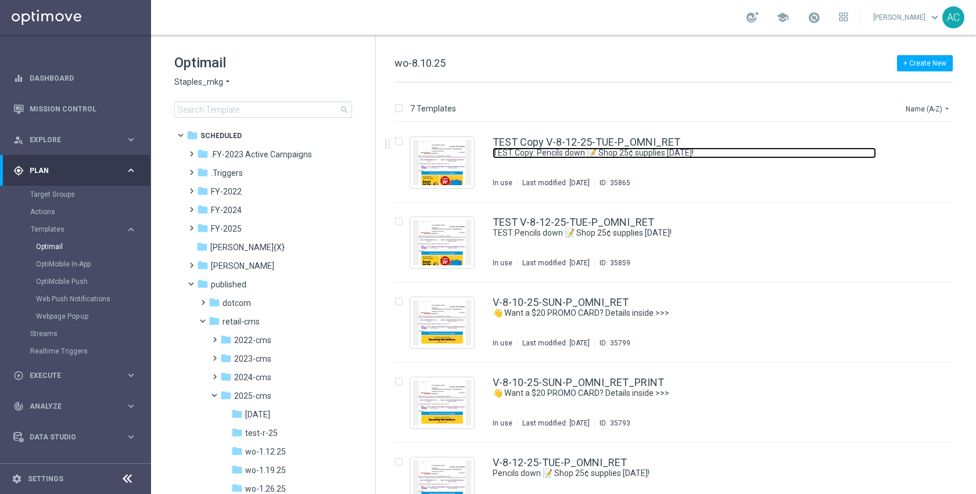
click at [551, 157] on link "TEST Copy: Pencils down 📝 Shop 25¢ supplies today!" at bounding box center [683, 153] width 383 height 11
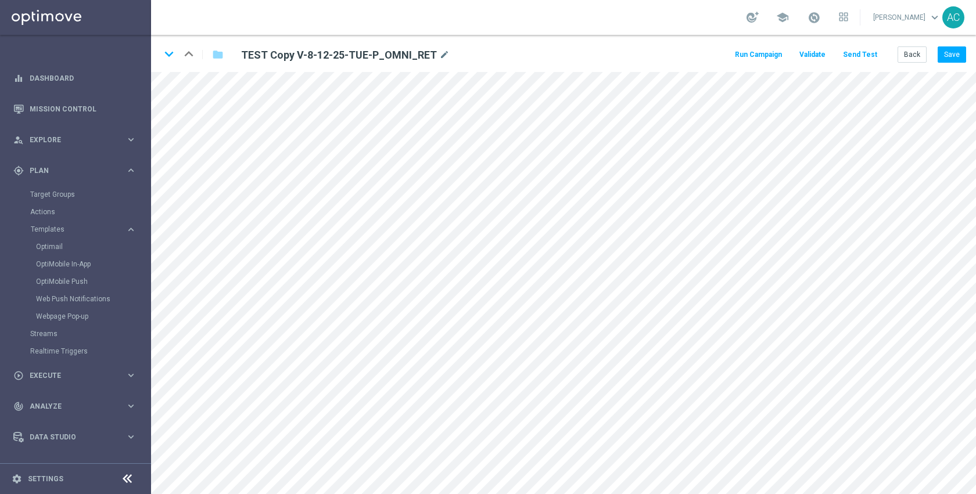
click at [650, 31] on div "school Anil Chennuru keyboard_arrow_down AC" at bounding box center [563, 17] width 825 height 35
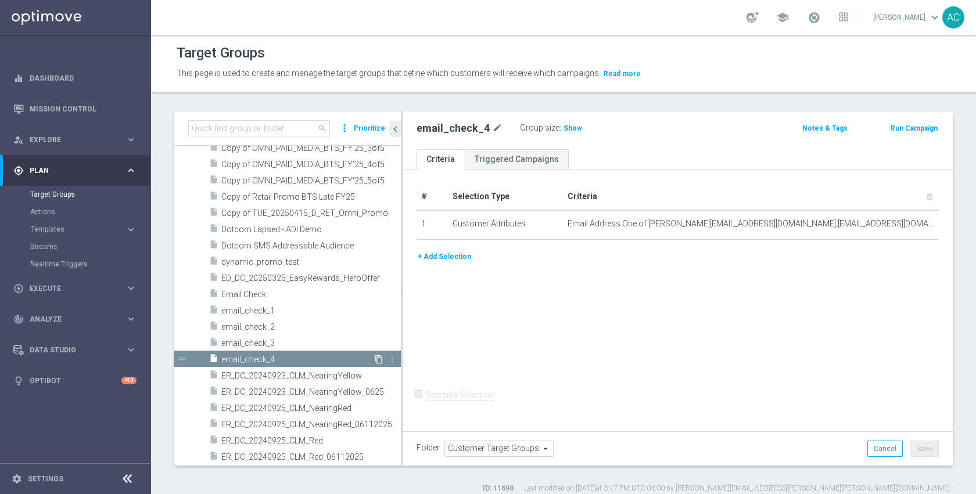
click at [374, 360] on icon "content_copy" at bounding box center [378, 359] width 9 height 9
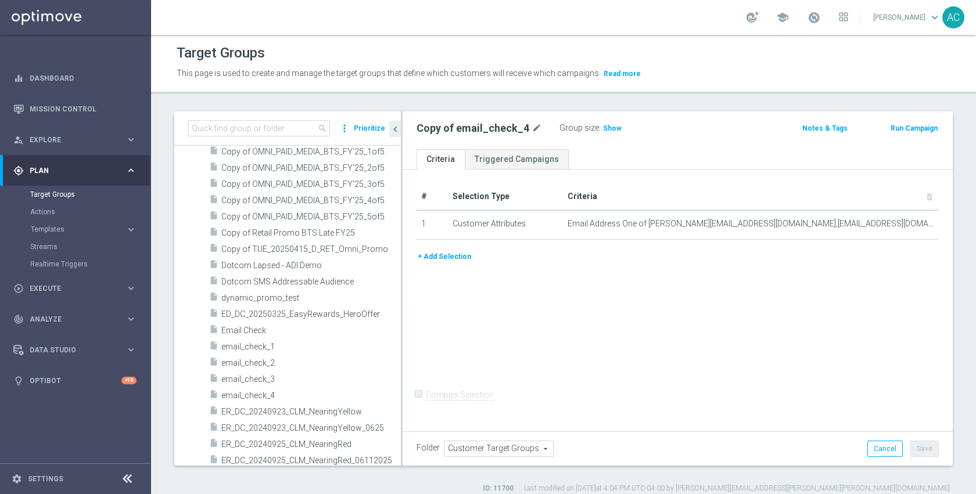
scroll to position [444, 0]
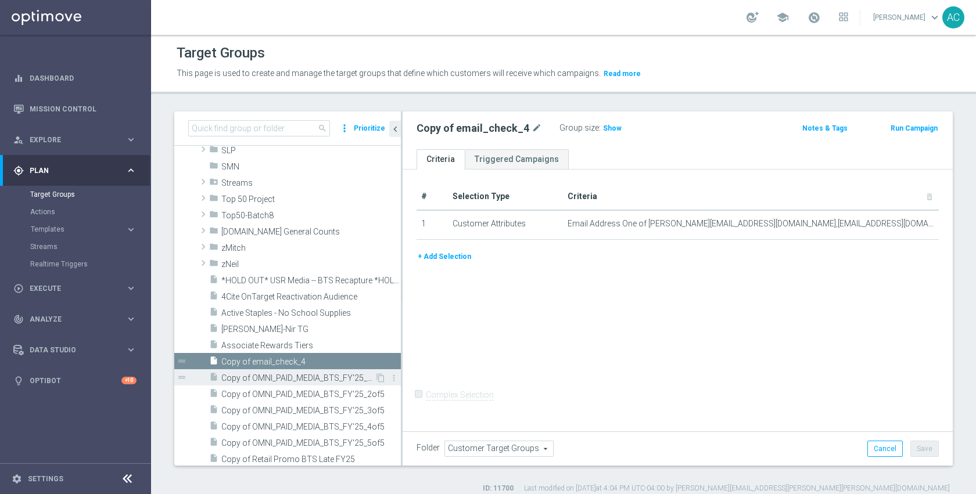
click at [311, 371] on div "insert_drive_file Copy of OMNI_PAID_MEDIA_BTS_FY'25_1of5" at bounding box center [292, 377] width 166 height 16
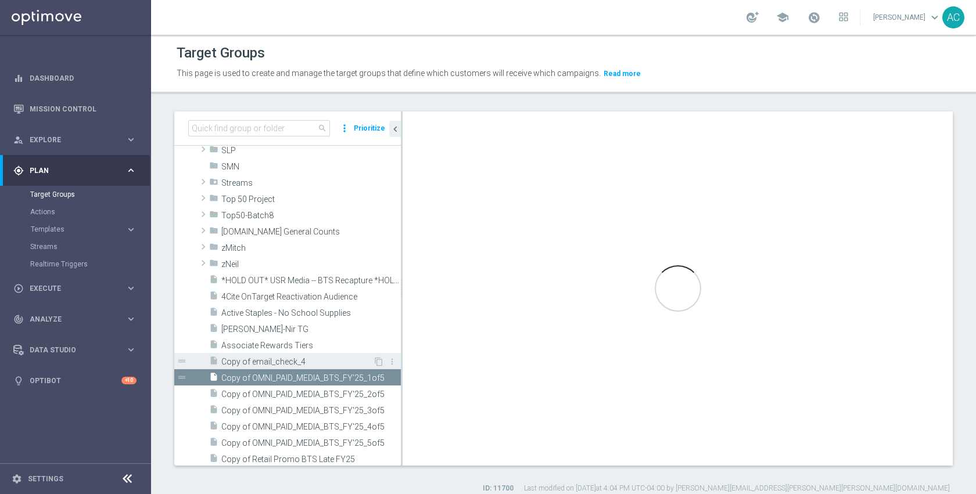
click at [309, 359] on span "Copy of email_check_4" at bounding box center [297, 362] width 152 height 10
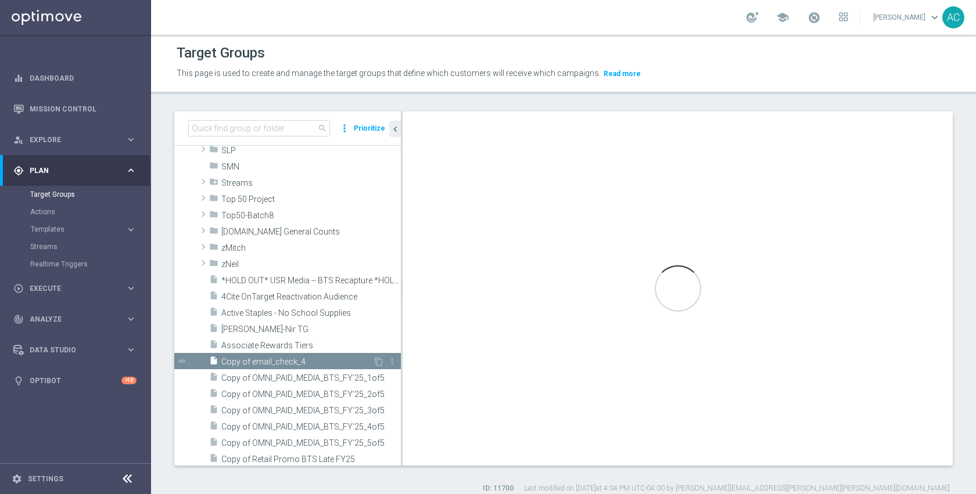
checkbox input "false"
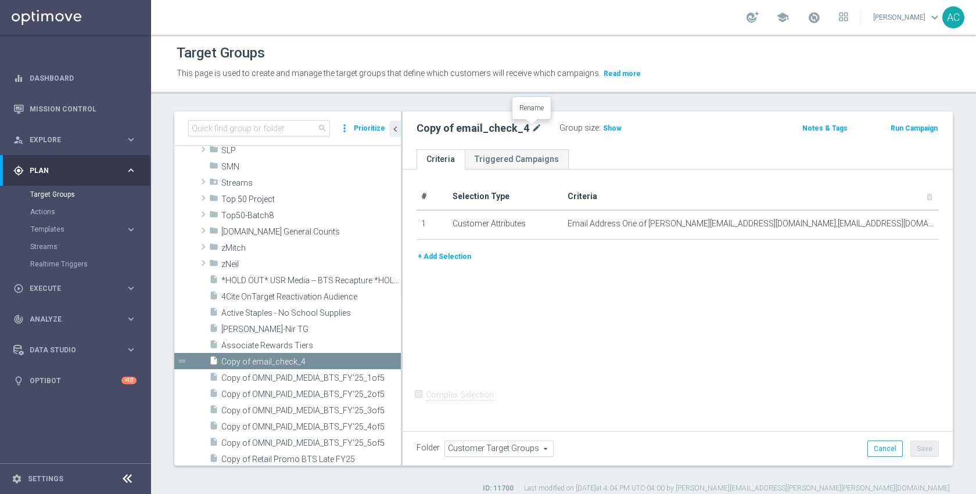
click at [531, 127] on icon "mode_edit" at bounding box center [536, 128] width 10 height 14
click at [530, 126] on input "Copy of email_check_4" at bounding box center [494, 129] width 157 height 16
type input "email_check_5"
click at [689, 373] on div "# Selection Type Criteria delete_forever 1 Customer Attributes Email Address On…" at bounding box center [677, 299] width 550 height 259
click at [574, 131] on span "Show" at bounding box center [572, 128] width 19 height 8
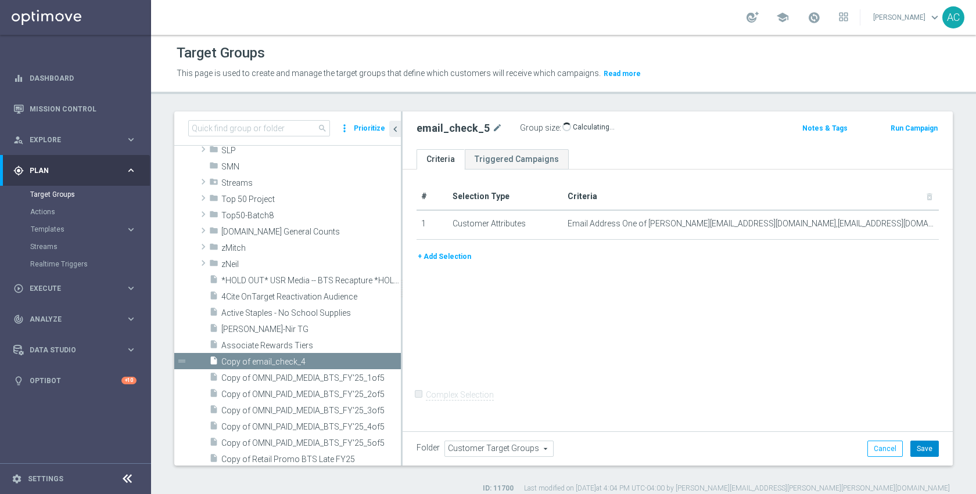
click at [912, 447] on button "Save" at bounding box center [924, 449] width 28 height 16
click at [767, 337] on div "# Selection Type Criteria delete_forever 1 Customer Attributes Email Address On…" at bounding box center [677, 299] width 550 height 259
click at [890, 128] on button "Run Campaign" at bounding box center [913, 128] width 49 height 13
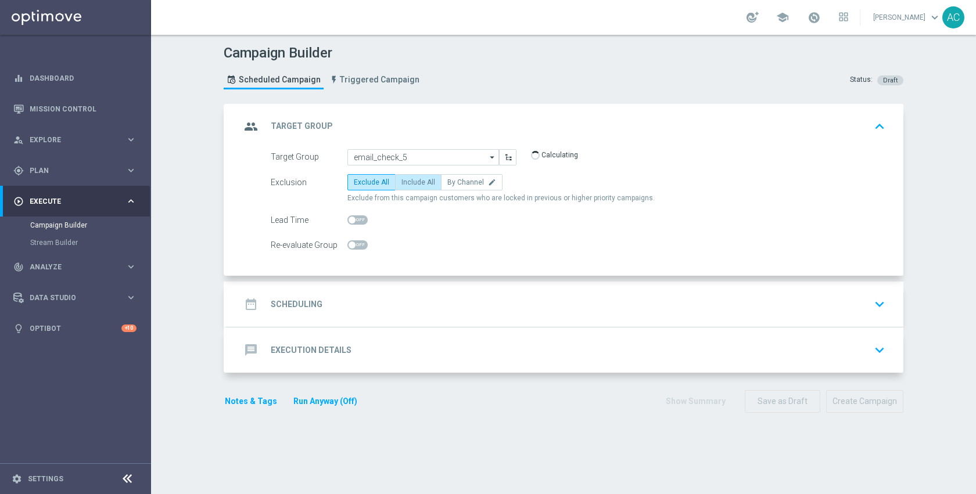
click at [417, 182] on span "Include All" at bounding box center [418, 182] width 34 height 8
click at [409, 182] on input "Include All" at bounding box center [405, 185] width 8 height 8
radio input "true"
click at [427, 300] on div "date_range Scheduling keyboard_arrow_down" at bounding box center [564, 304] width 649 height 22
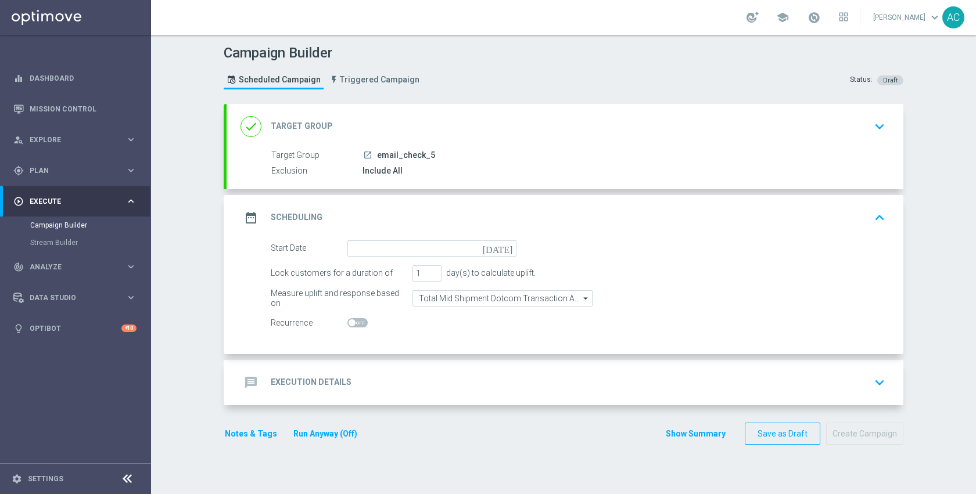
click at [499, 249] on icon "[DATE]" at bounding box center [500, 246] width 34 height 13
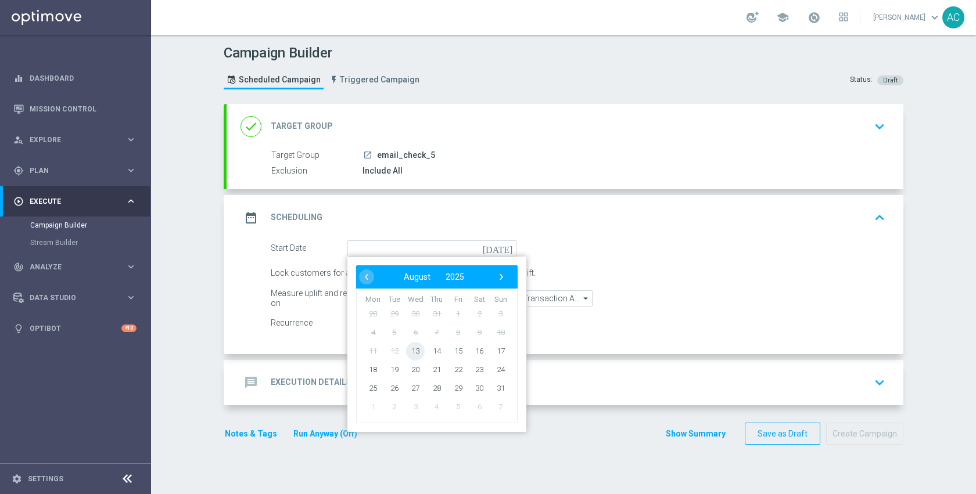
click at [415, 348] on span "13" at bounding box center [415, 350] width 19 height 19
type input "[DATE]"
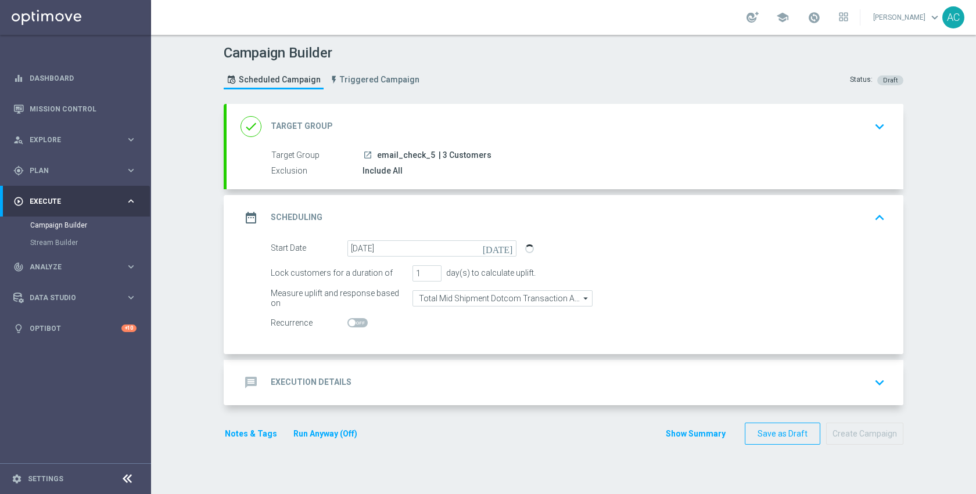
click at [429, 378] on div "message Execution Details keyboard_arrow_down" at bounding box center [564, 383] width 649 height 22
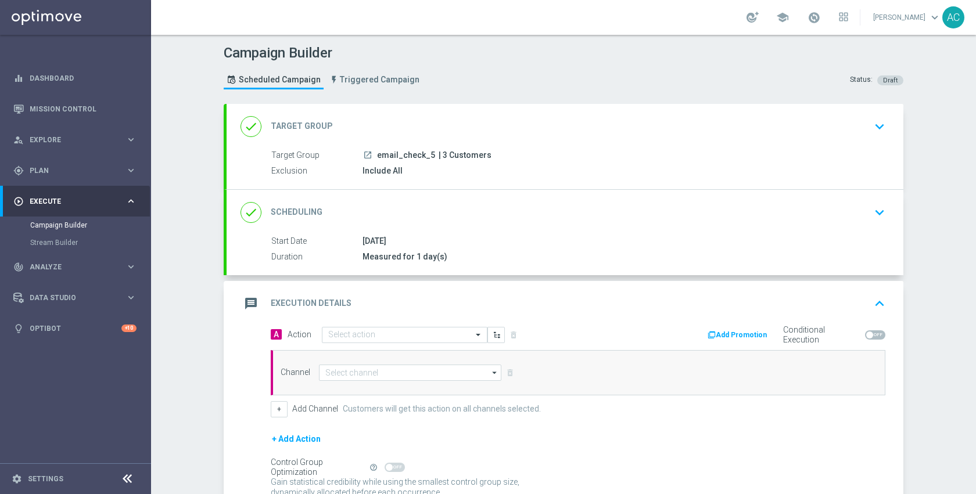
click at [416, 325] on div "message Execution Details keyboard_arrow_up" at bounding box center [564, 303] width 677 height 45
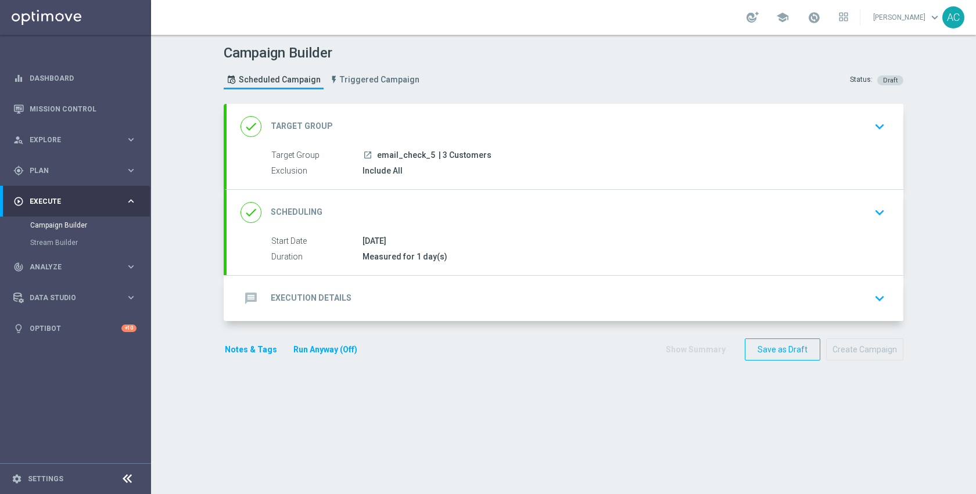
click at [404, 292] on div "message Execution Details keyboard_arrow_down" at bounding box center [564, 298] width 649 height 22
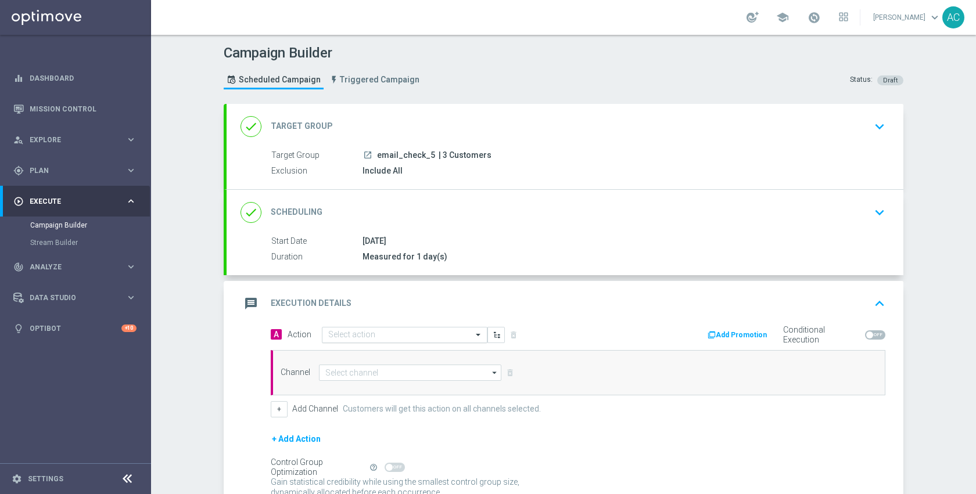
click at [396, 332] on input "text" at bounding box center [393, 335] width 130 height 10
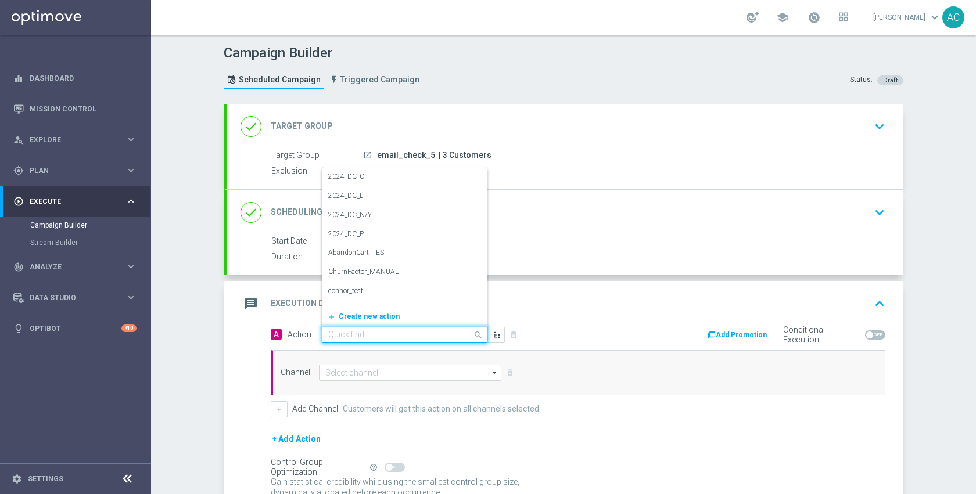
click at [387, 334] on input "text" at bounding box center [393, 335] width 130 height 10
type input "test"
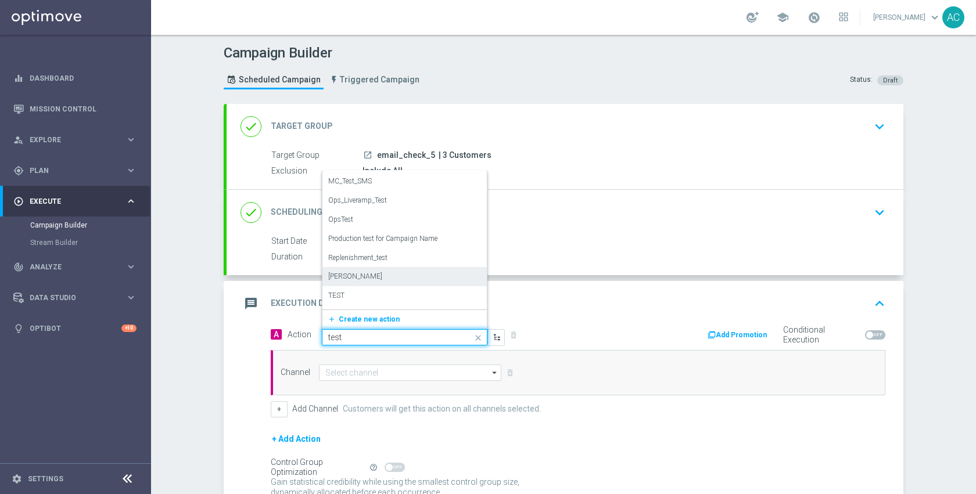
scroll to position [379, 0]
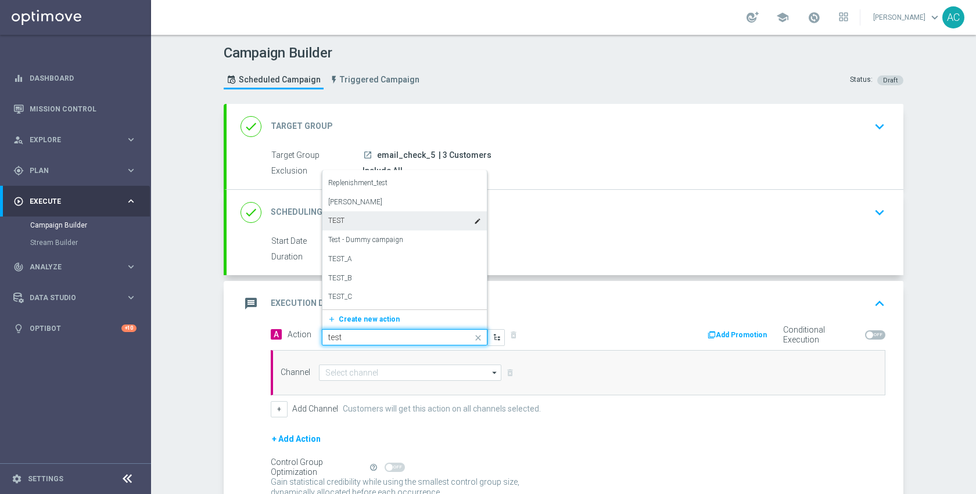
click at [338, 225] on label "TEST" at bounding box center [336, 221] width 16 height 10
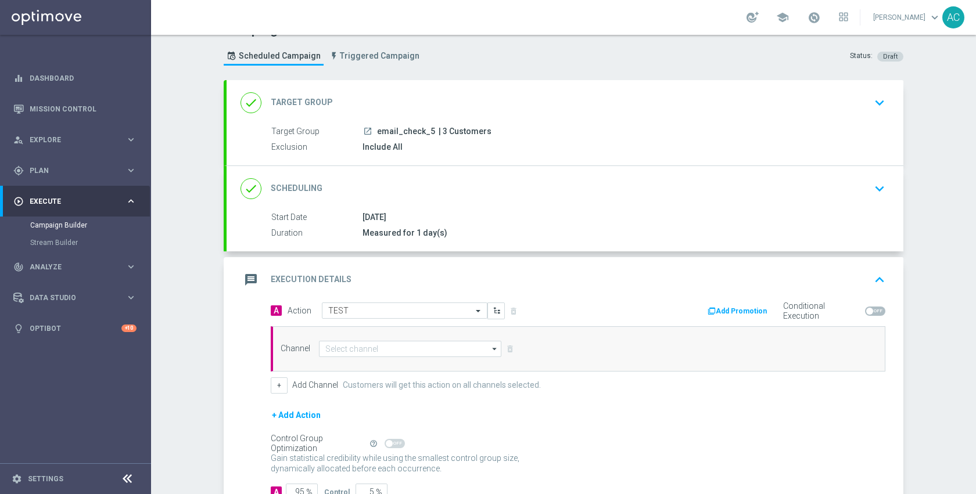
scroll to position [107, 0]
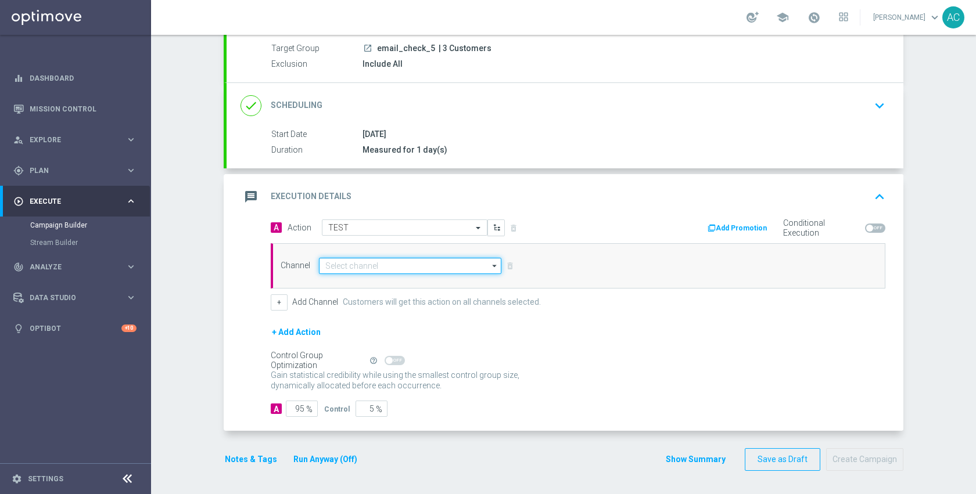
click at [357, 260] on input at bounding box center [410, 266] width 182 height 16
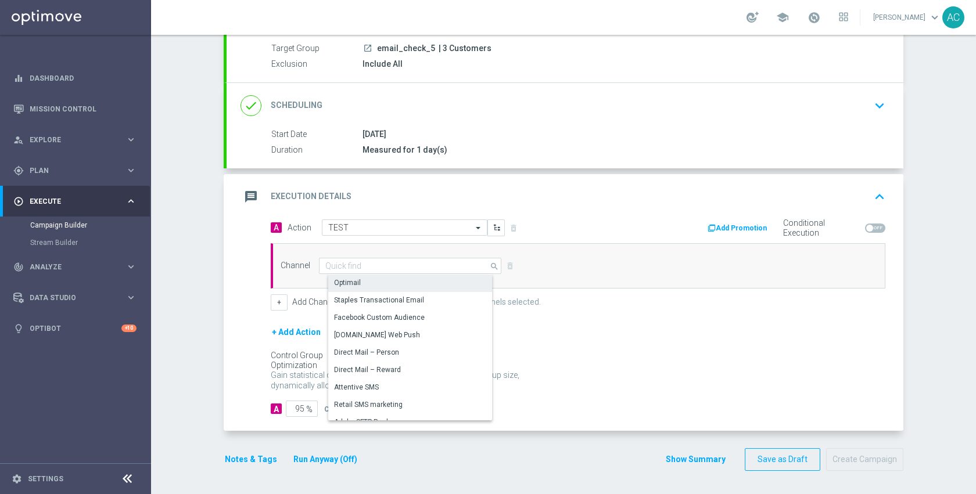
click at [362, 279] on div "Optimail" at bounding box center [414, 283] width 173 height 16
type input "Optimail"
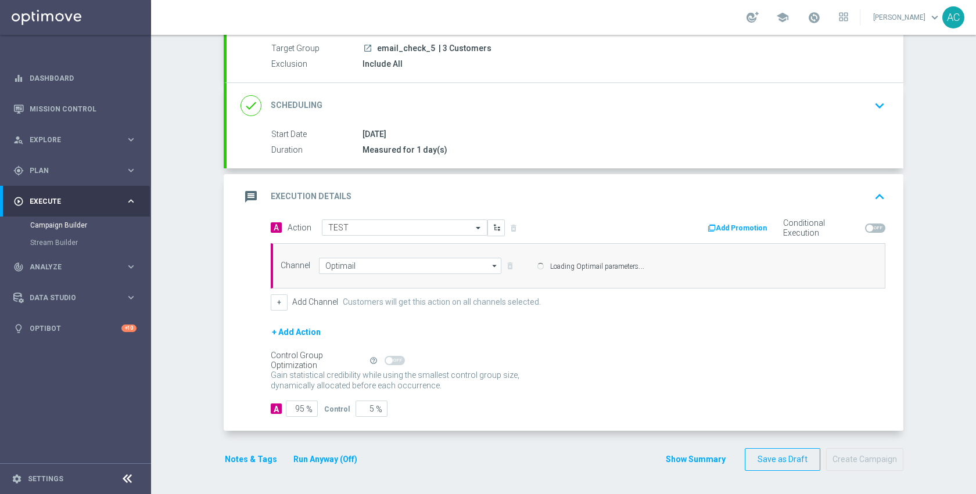
click at [301, 307] on label "Add Channel" at bounding box center [315, 302] width 46 height 10
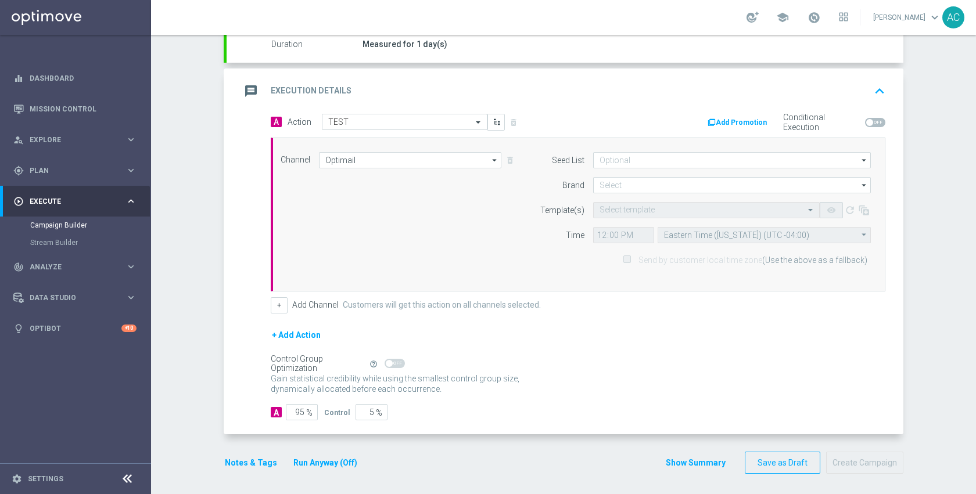
scroll to position [215, 0]
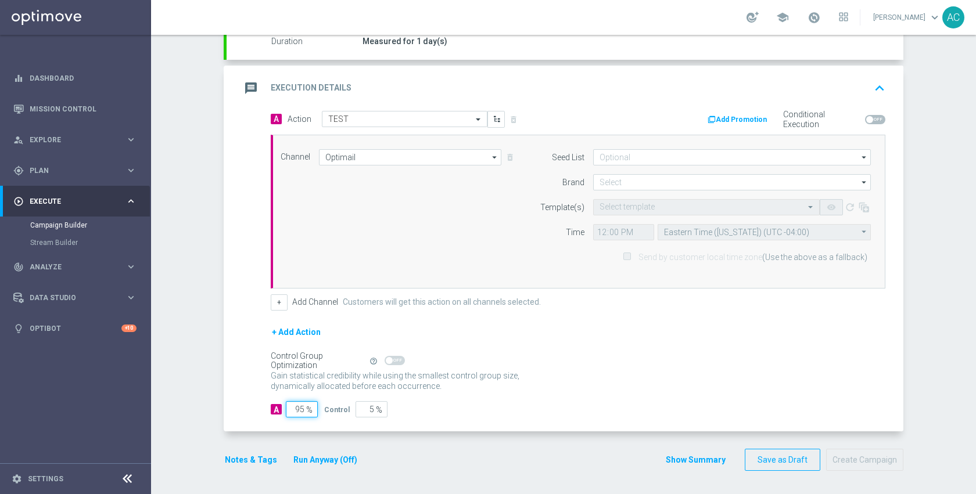
click at [299, 409] on input "95" at bounding box center [302, 409] width 32 height 16
type input "9"
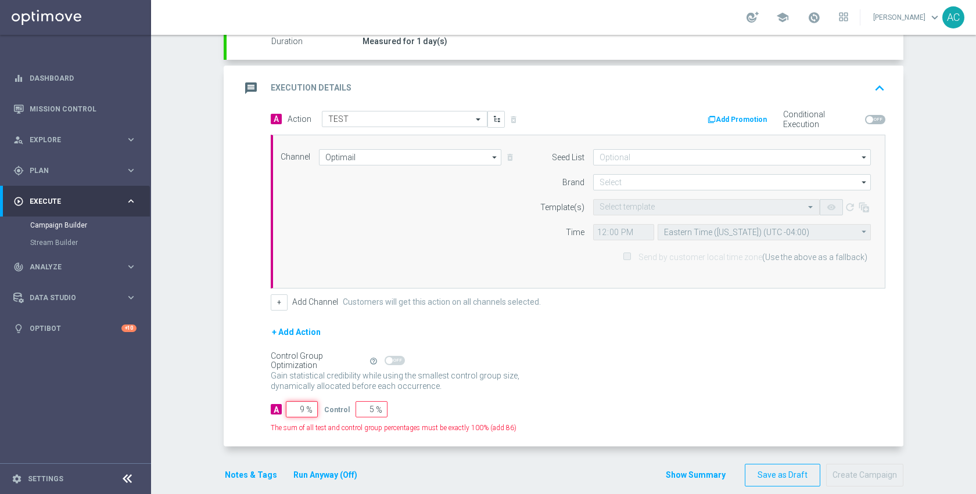
type input "91"
type input "1"
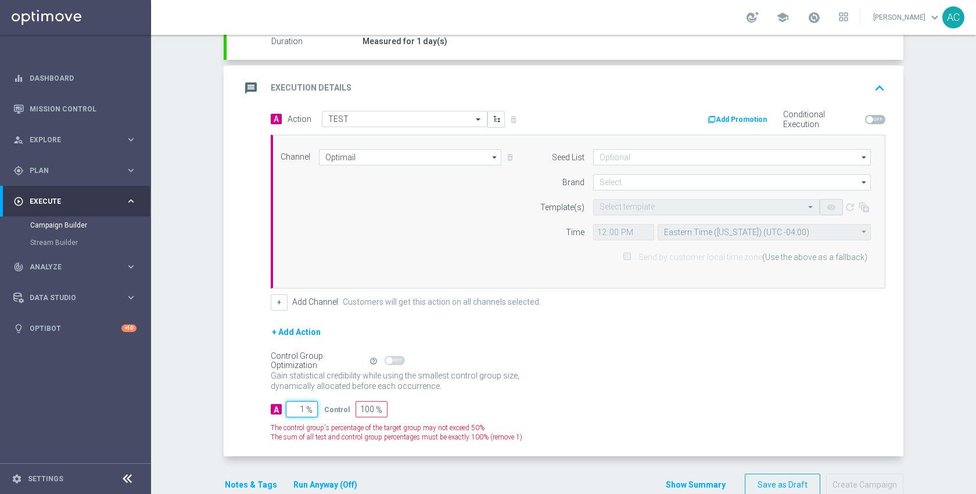
type input "99"
type input "10"
type input "90"
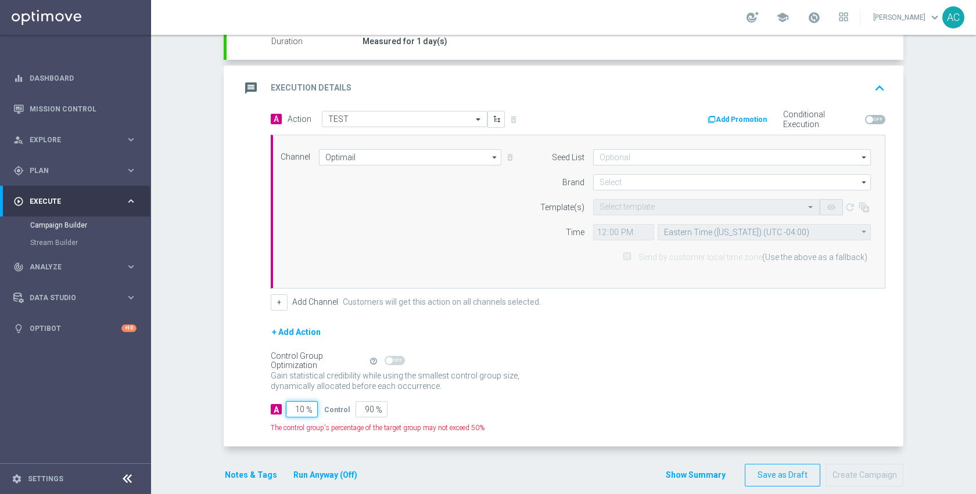
type input "100"
type input "0"
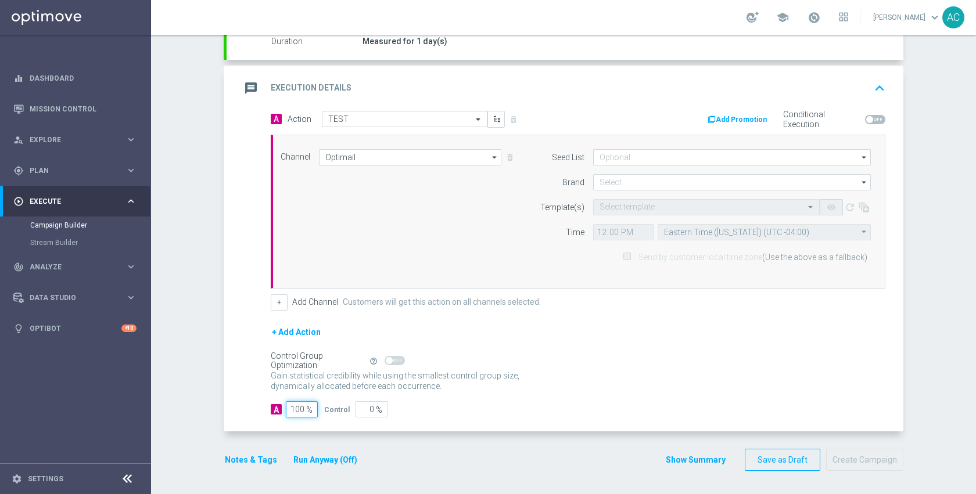
type input "100"
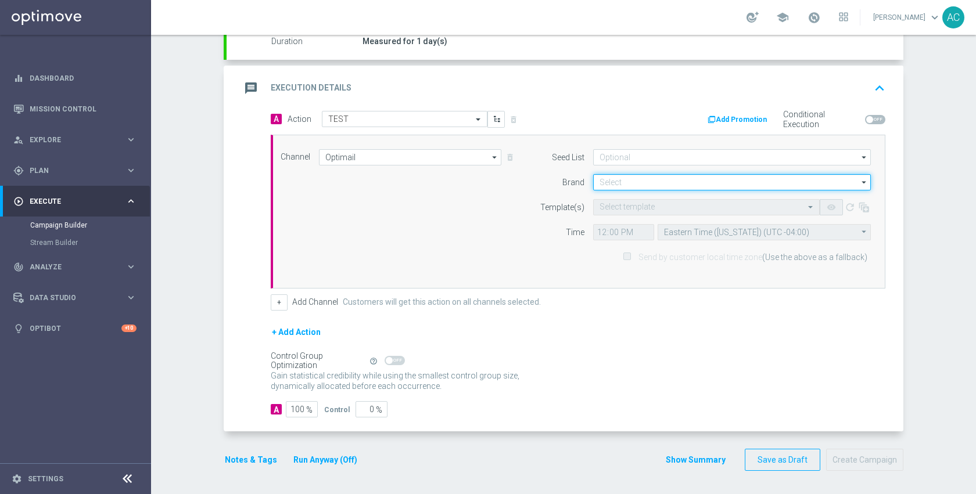
click at [616, 183] on input at bounding box center [732, 182] width 278 height 16
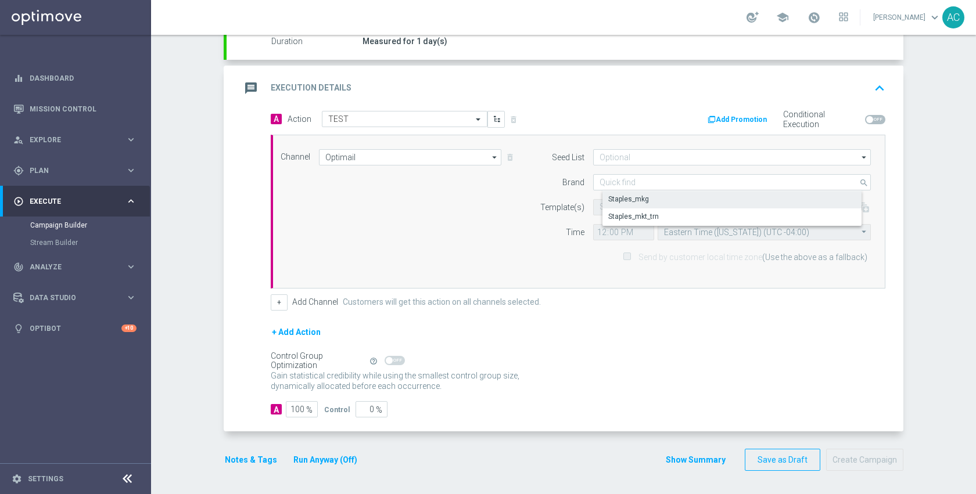
click at [624, 196] on div "Staples_mkg" at bounding box center [628, 199] width 41 height 10
type input "Staples_mkg"
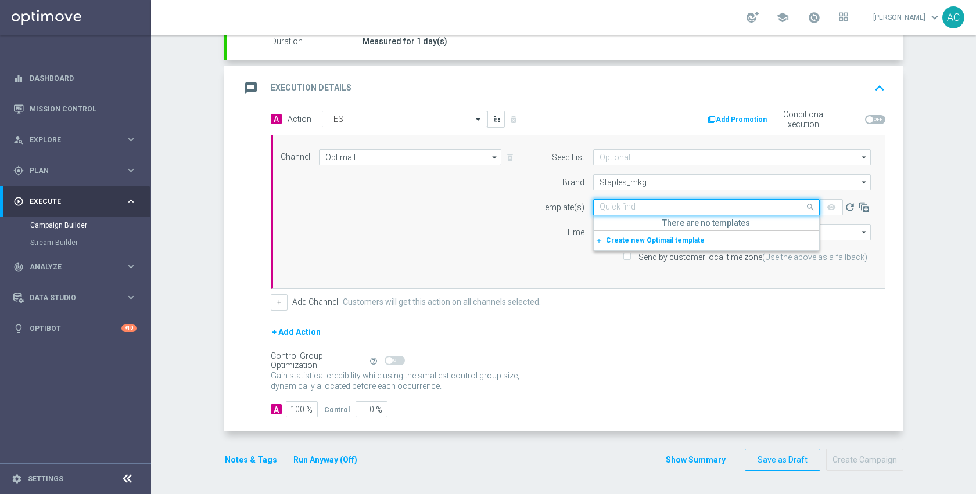
click at [625, 207] on input "text" at bounding box center [694, 208] width 190 height 10
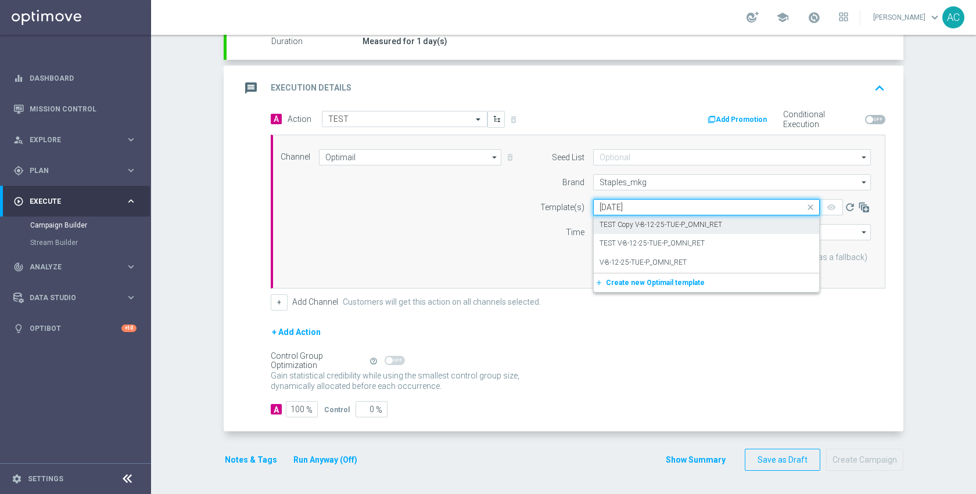
click at [639, 226] on label "TEST Copy V-8-12-25-TUE-P_OMNI_RET" at bounding box center [660, 225] width 123 height 10
type input "8-12-25"
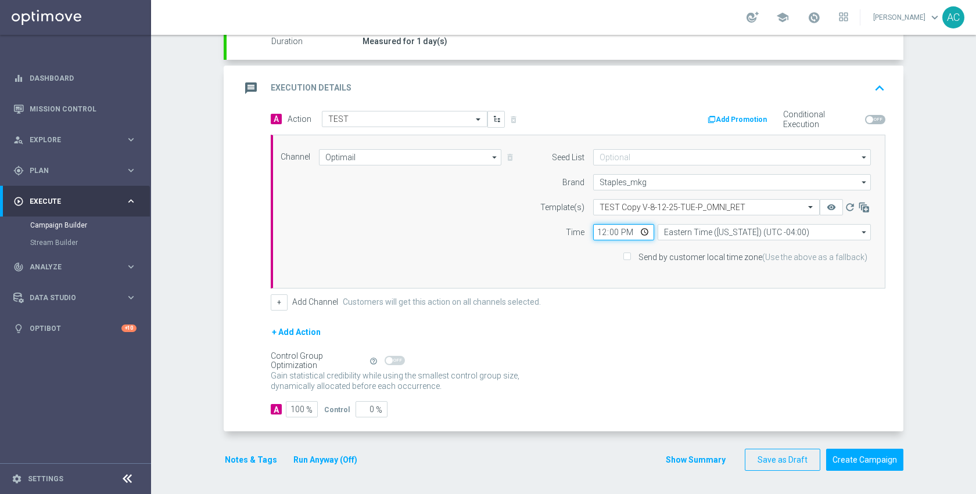
click at [638, 232] on input "12:00" at bounding box center [623, 232] width 61 height 16
type input "16:11"
click at [747, 334] on div "+ Add Action" at bounding box center [578, 339] width 614 height 29
click at [860, 462] on button "Create Campaign" at bounding box center [864, 460] width 77 height 23
